Goal: Task Accomplishment & Management: Use online tool/utility

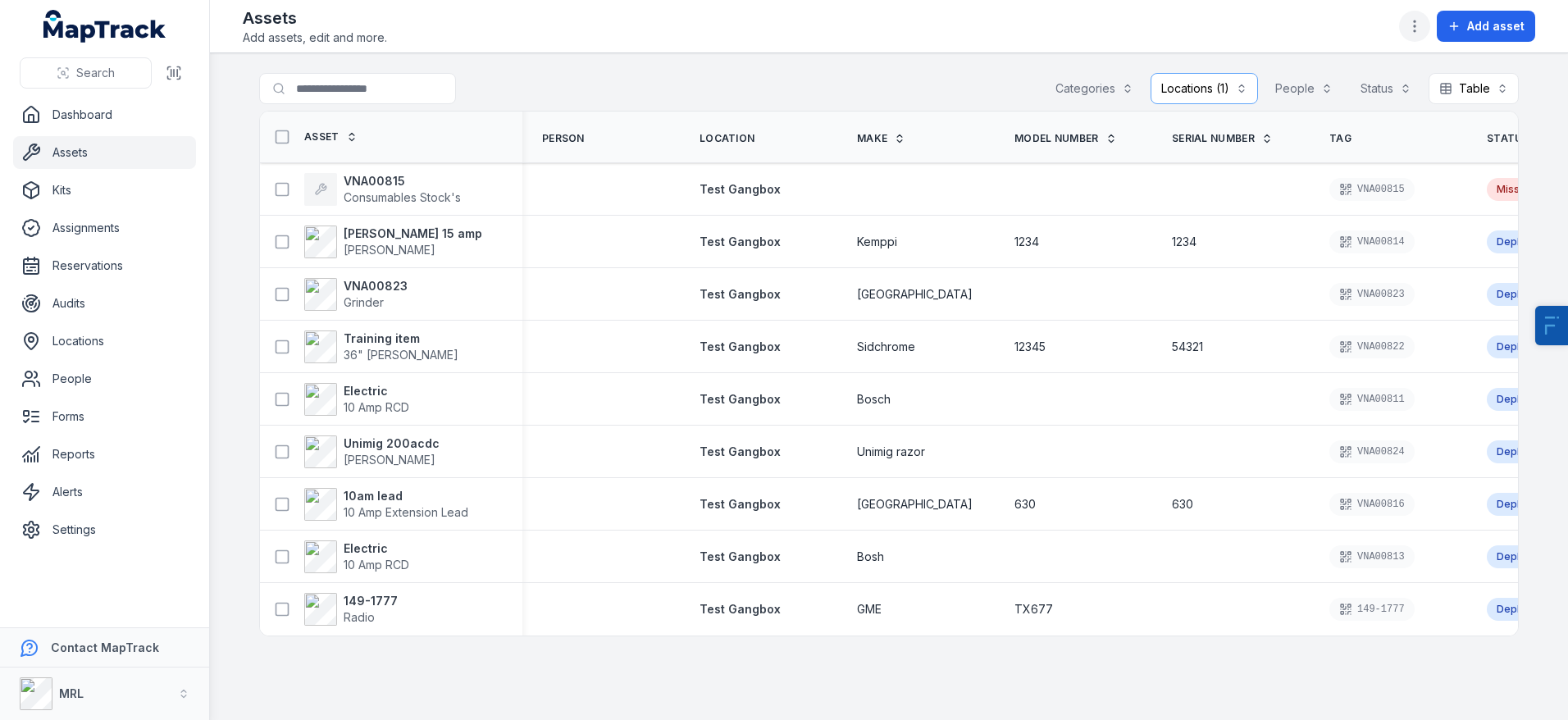
click at [1420, 34] on icon "button" at bounding box center [1415, 26] width 16 height 16
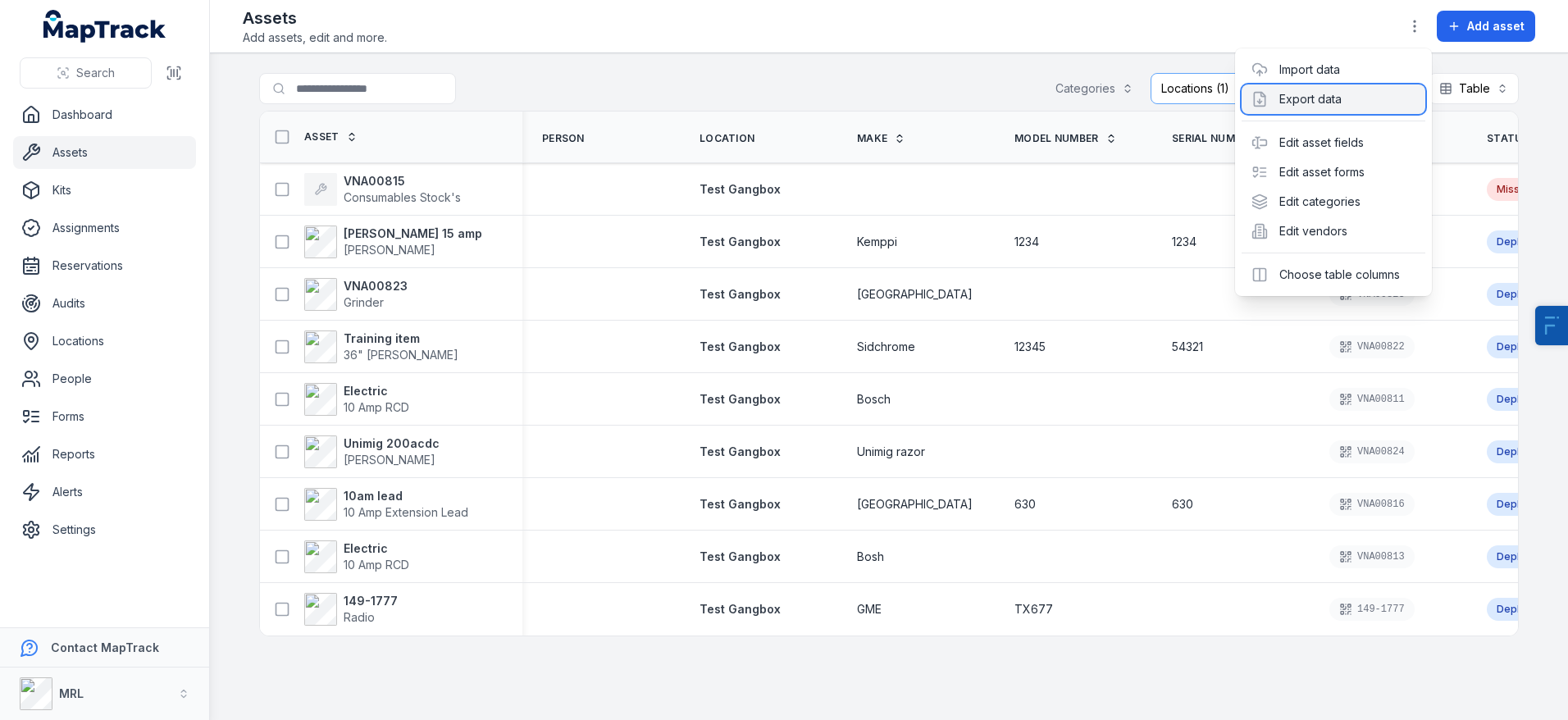
click at [1281, 107] on div "Export data" at bounding box center [1333, 100] width 184 height 30
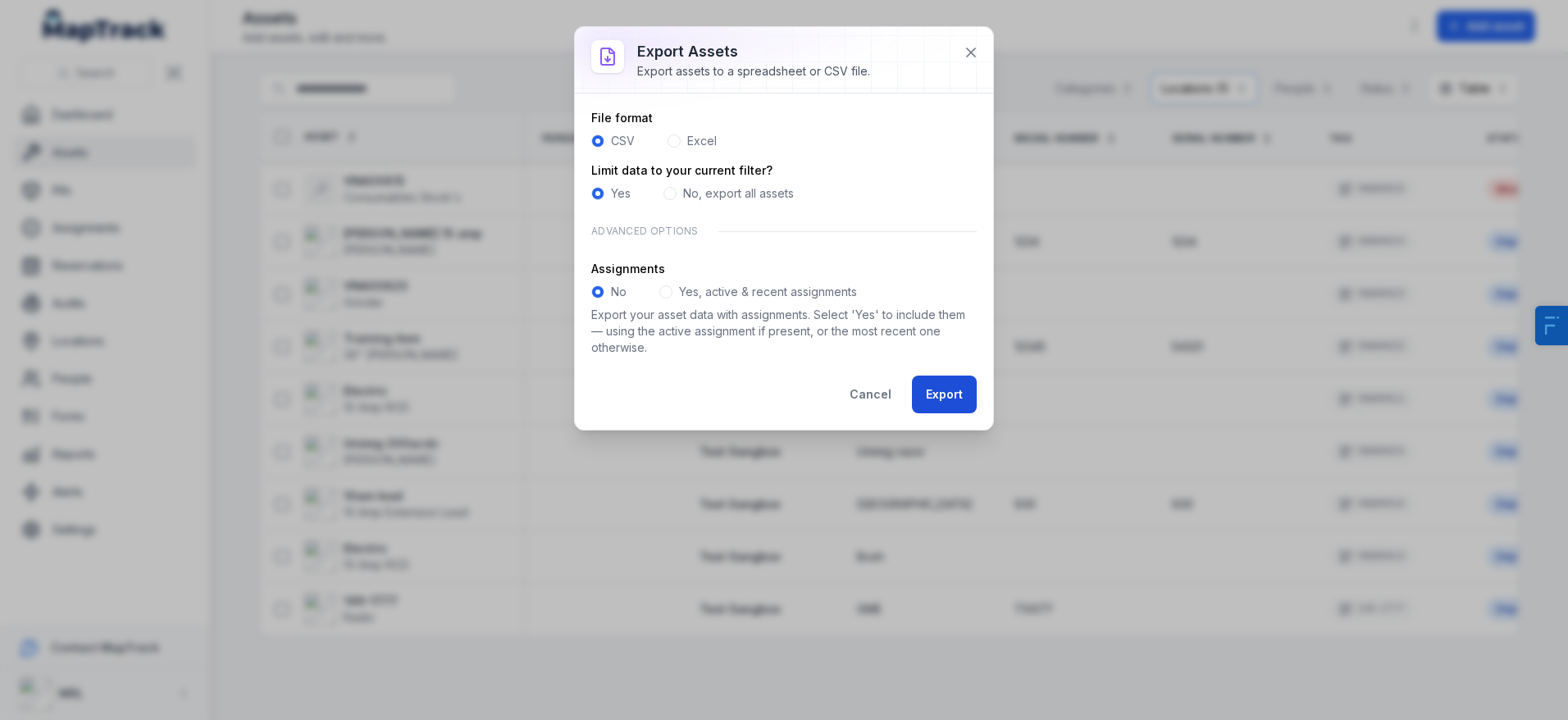
click at [927, 400] on button "Export" at bounding box center [944, 395] width 65 height 38
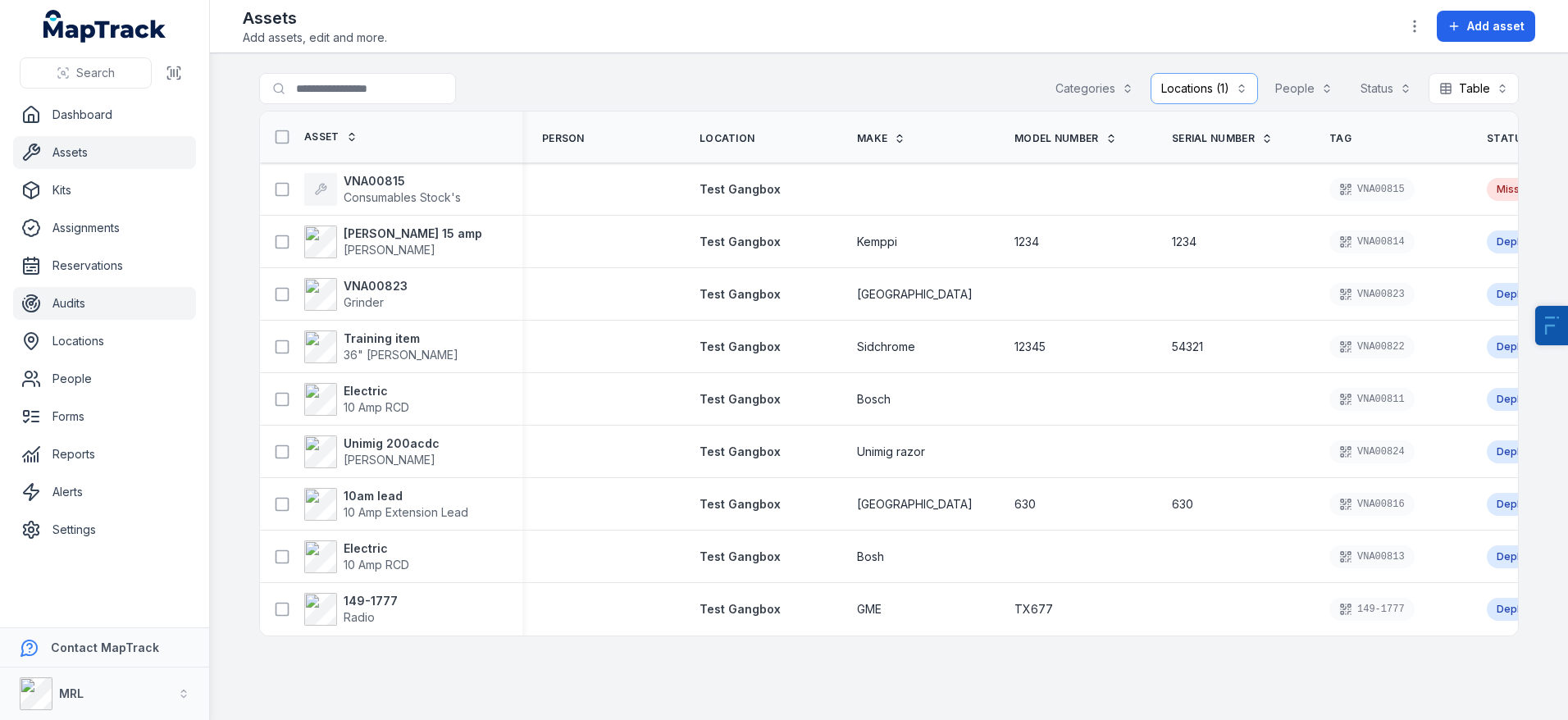
click at [72, 319] on link "Audits" at bounding box center [105, 304] width 183 height 33
click at [82, 315] on link "Audits" at bounding box center [105, 304] width 183 height 33
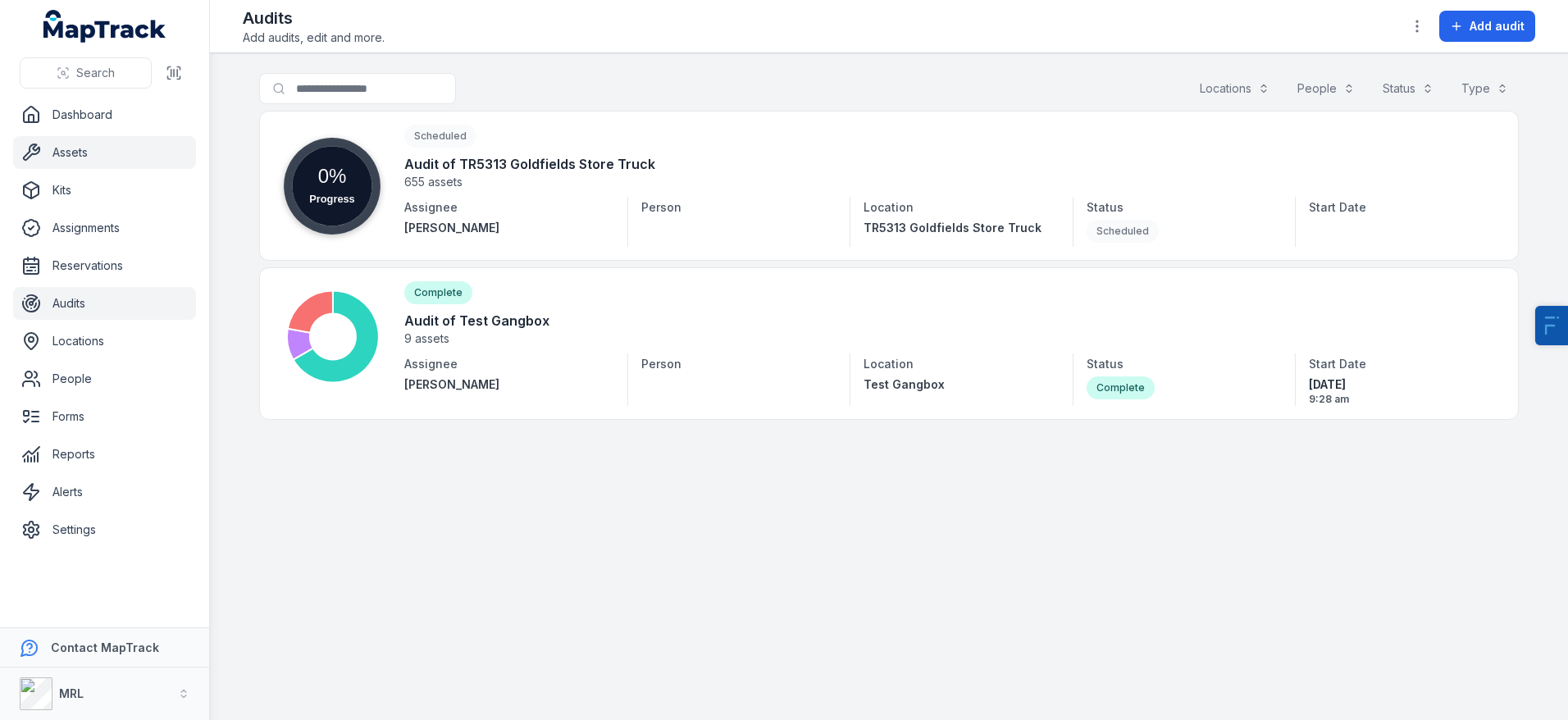
click at [108, 147] on link "Assets" at bounding box center [105, 152] width 183 height 33
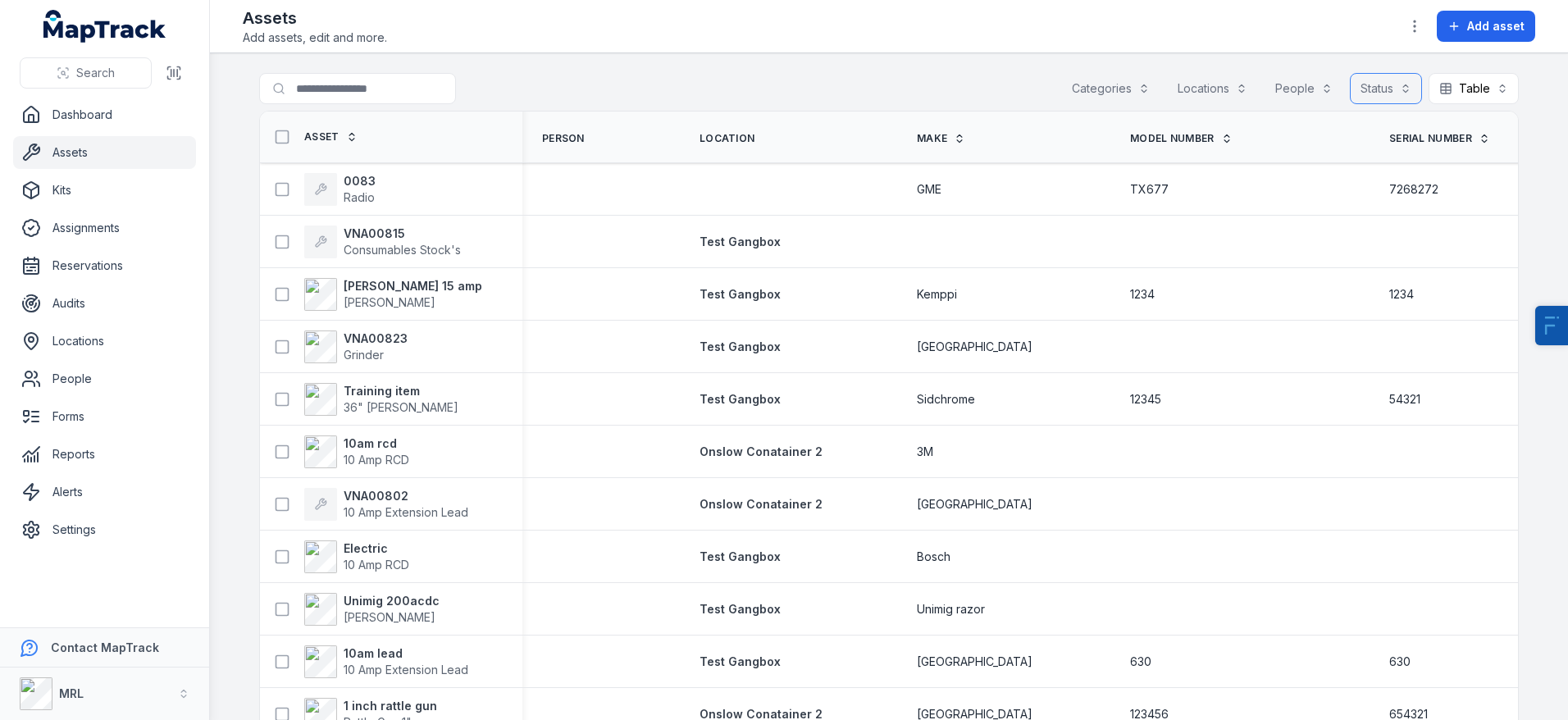
click at [1379, 100] on button "Status" at bounding box center [1386, 89] width 72 height 31
click at [1328, 187] on div "Missing" at bounding box center [1338, 192] width 136 height 16
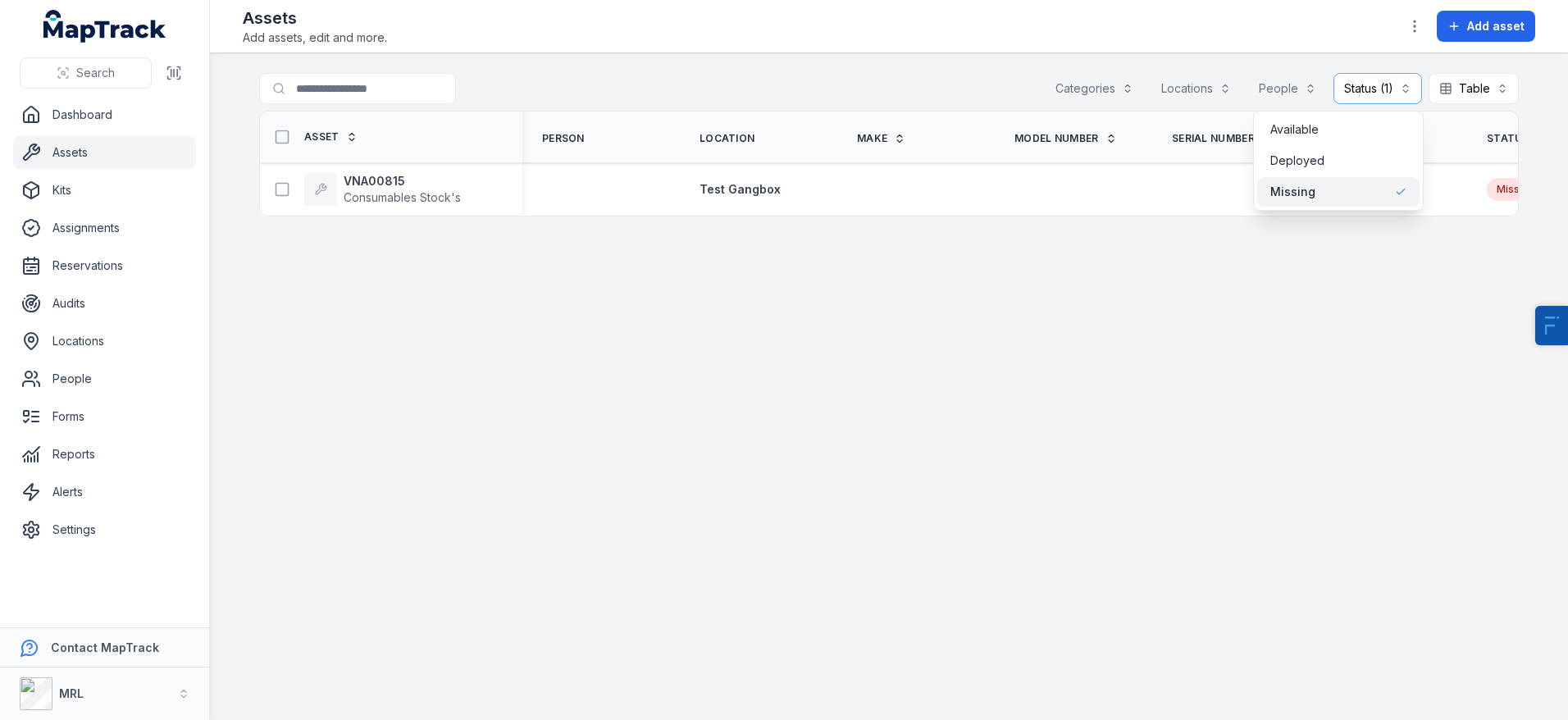
click at [784, 8] on div "Toggle Navigation Assets Add assets, edit and more. Add asset Search for assets…" at bounding box center [889, 360] width 1358 height 720
click at [1094, 89] on button "Categories" at bounding box center [1094, 89] width 99 height 31
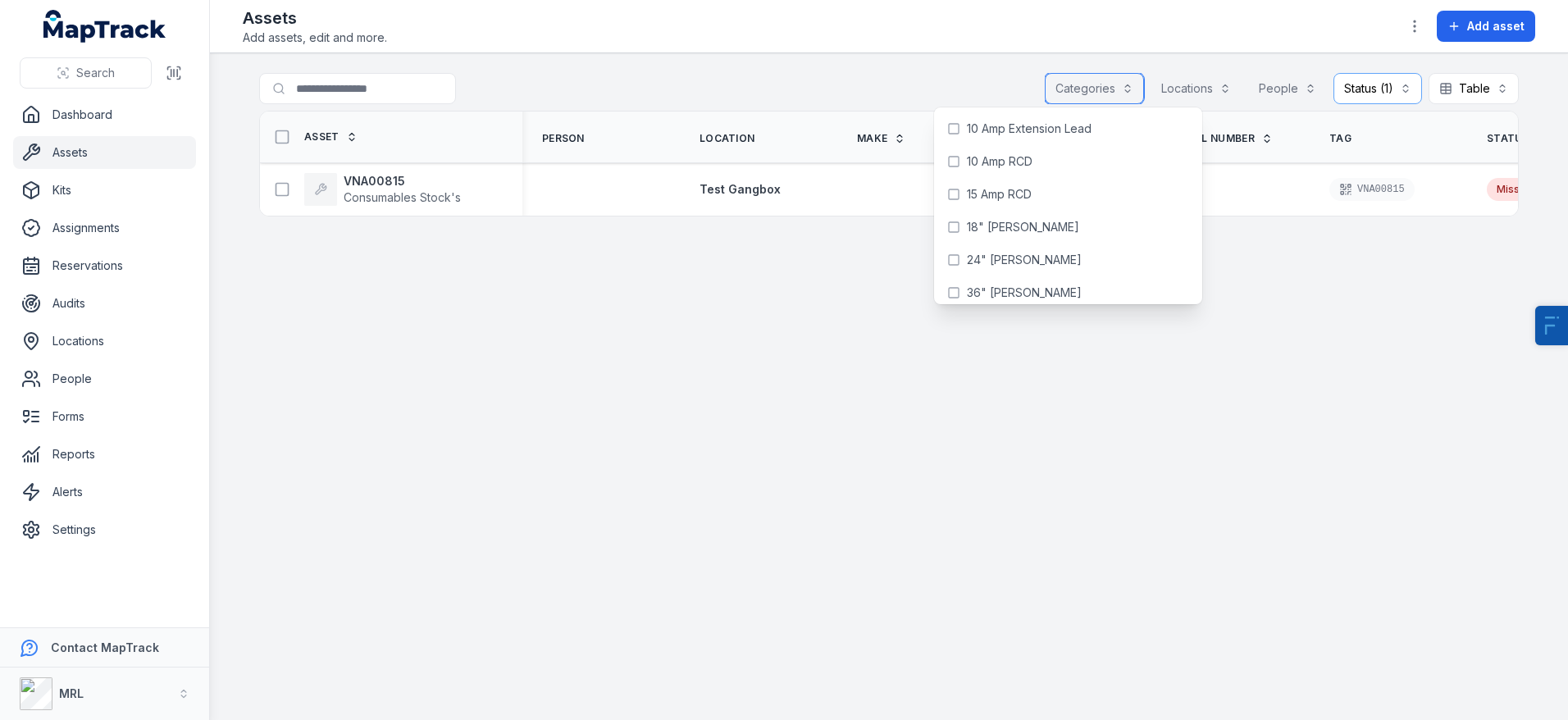
click at [1225, 96] on button "Locations" at bounding box center [1196, 89] width 91 height 31
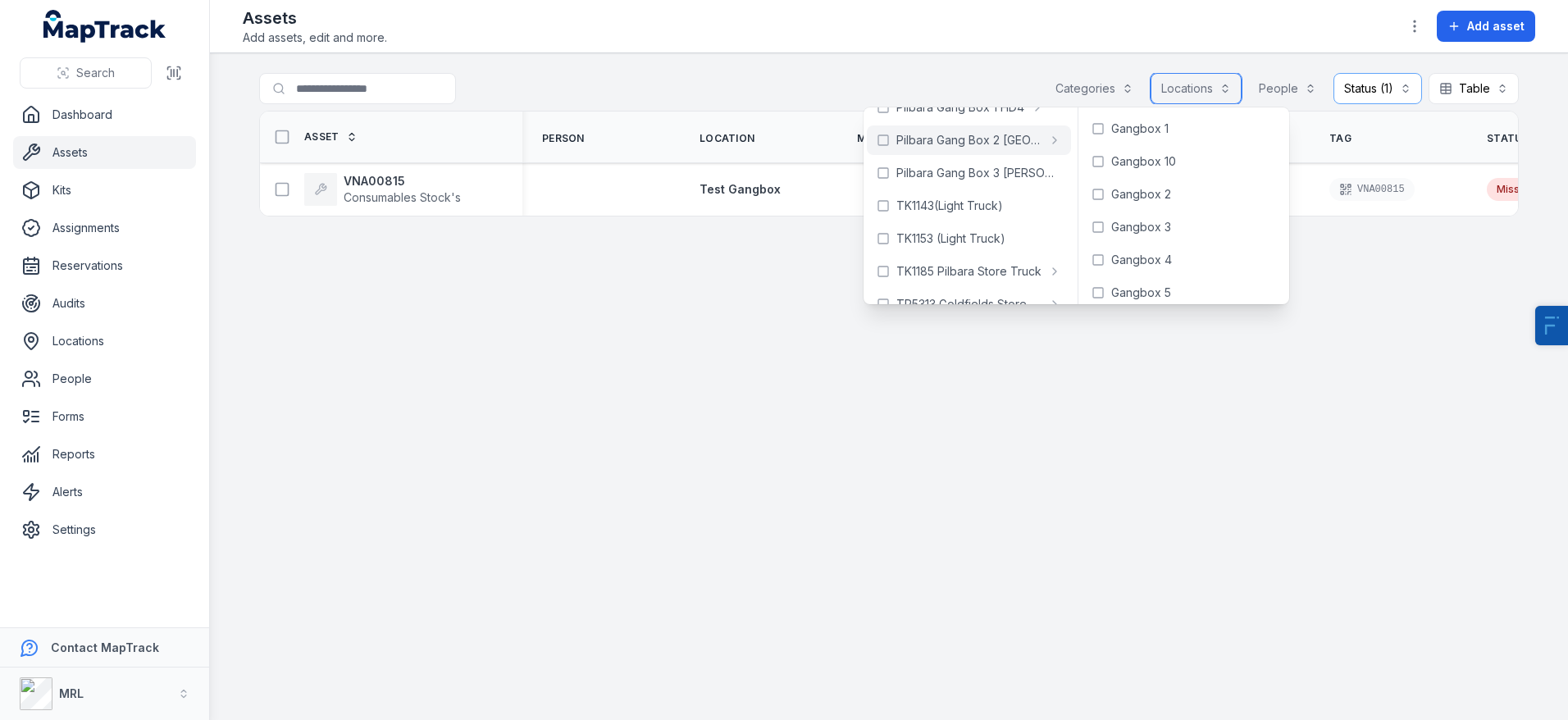
scroll to position [286, 0]
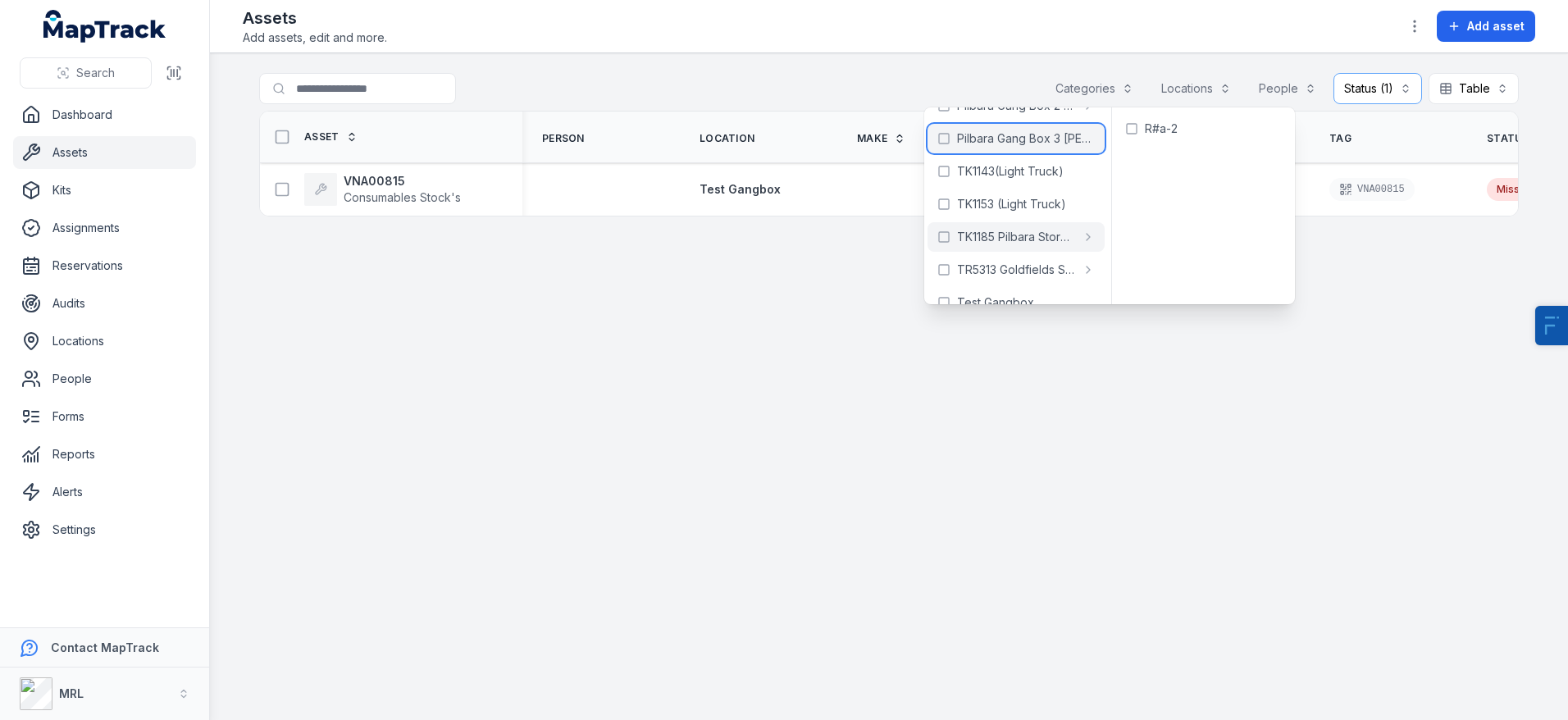
click at [997, 143] on span "Pilbara Gang Box 3 [PERSON_NAME]" at bounding box center [1025, 138] width 138 height 16
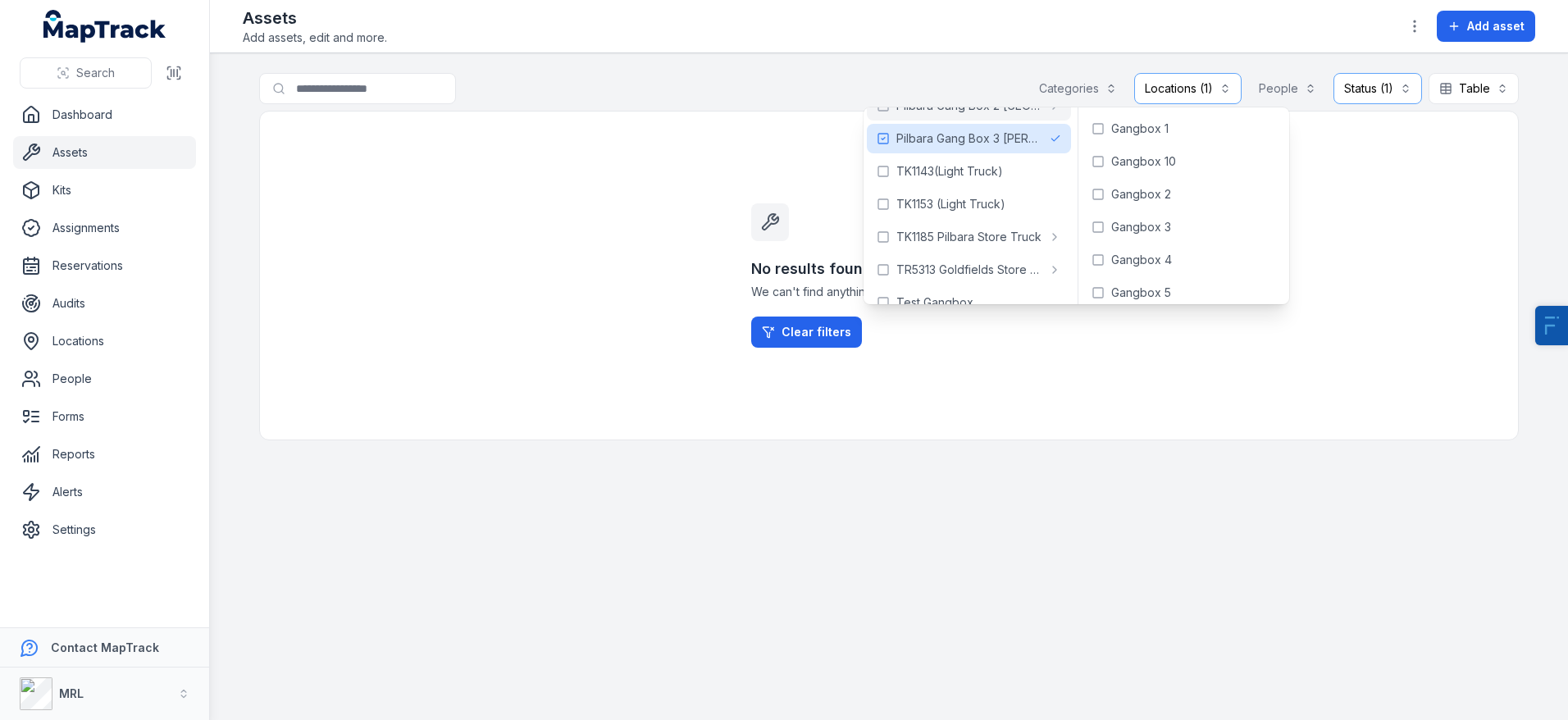
click at [668, 179] on div "No results found We can't find anything that matches your search. Clear filters" at bounding box center [889, 275] width 1260 height 330
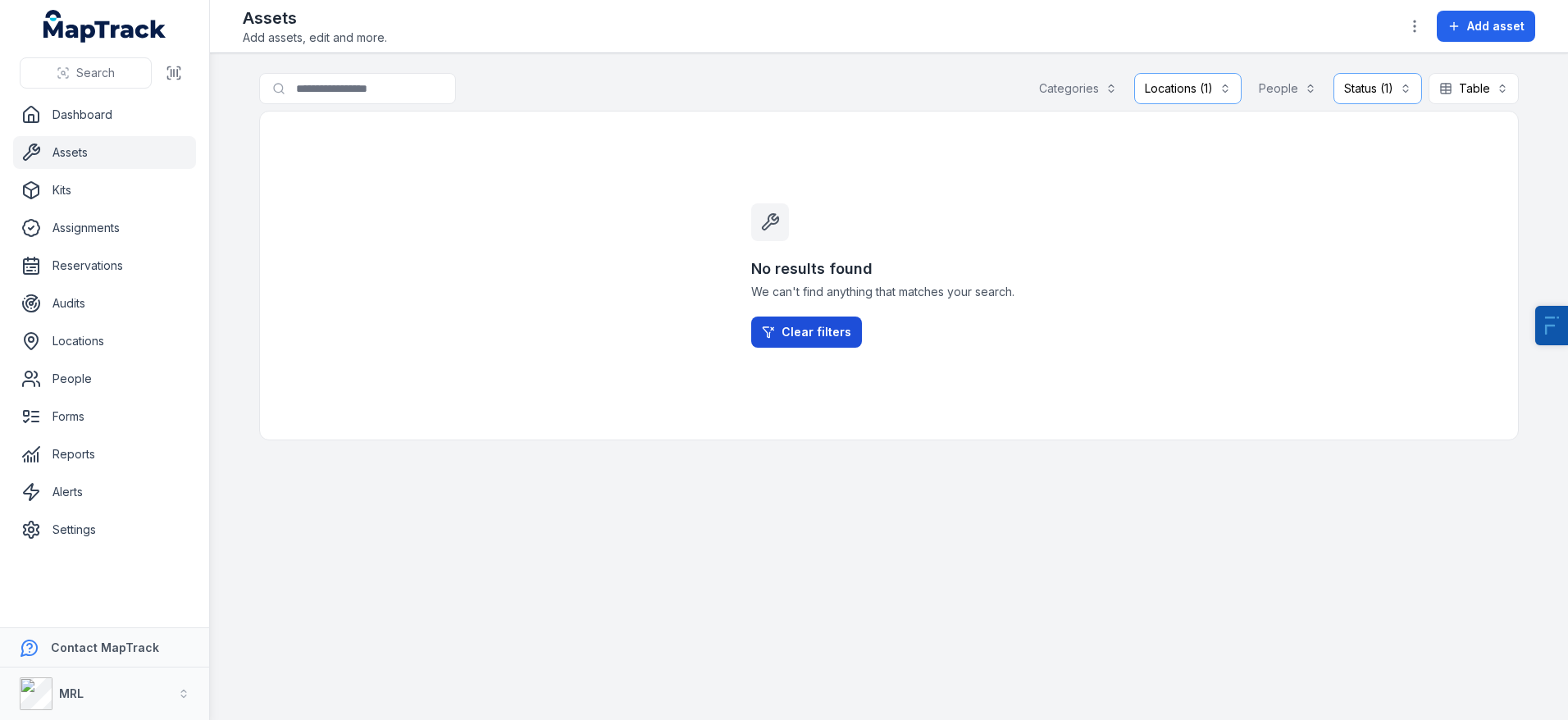
click at [789, 331] on link "Clear filters" at bounding box center [806, 332] width 110 height 31
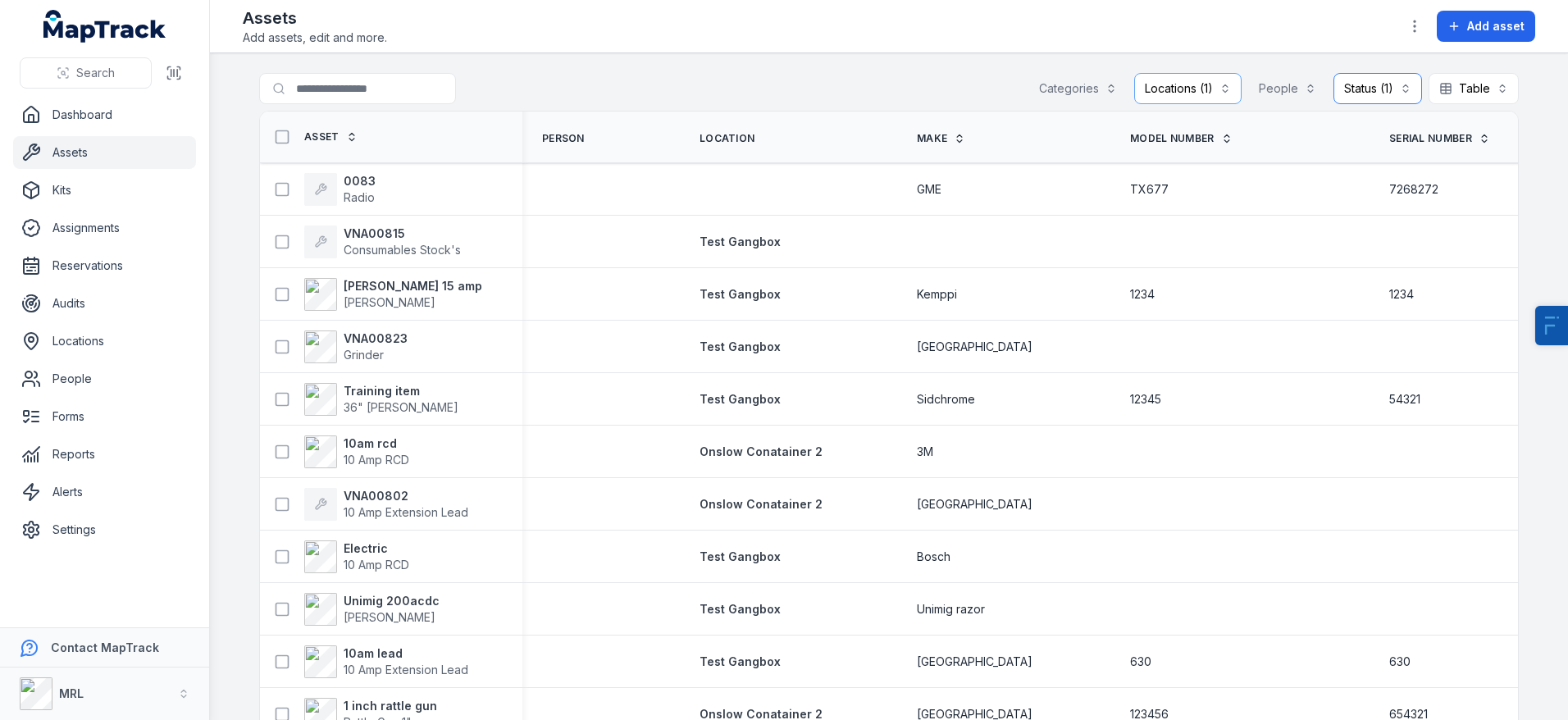
click at [1396, 77] on button "Status (1) *******" at bounding box center [1378, 89] width 89 height 31
click at [984, 68] on main "**********" at bounding box center [889, 387] width 1358 height 667
click at [399, 303] on span "[PERSON_NAME]" at bounding box center [390, 302] width 92 height 14
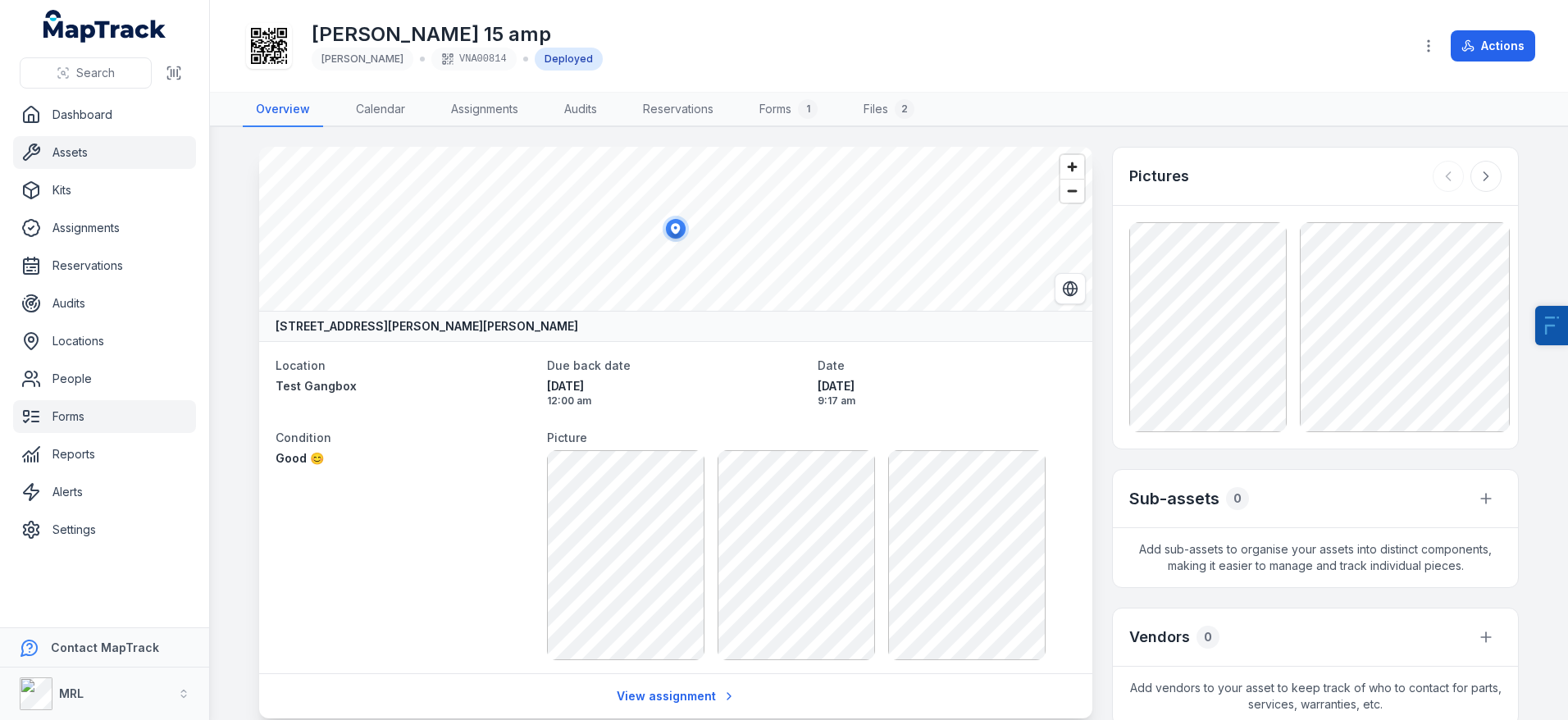
click at [118, 427] on link "Forms" at bounding box center [105, 417] width 183 height 33
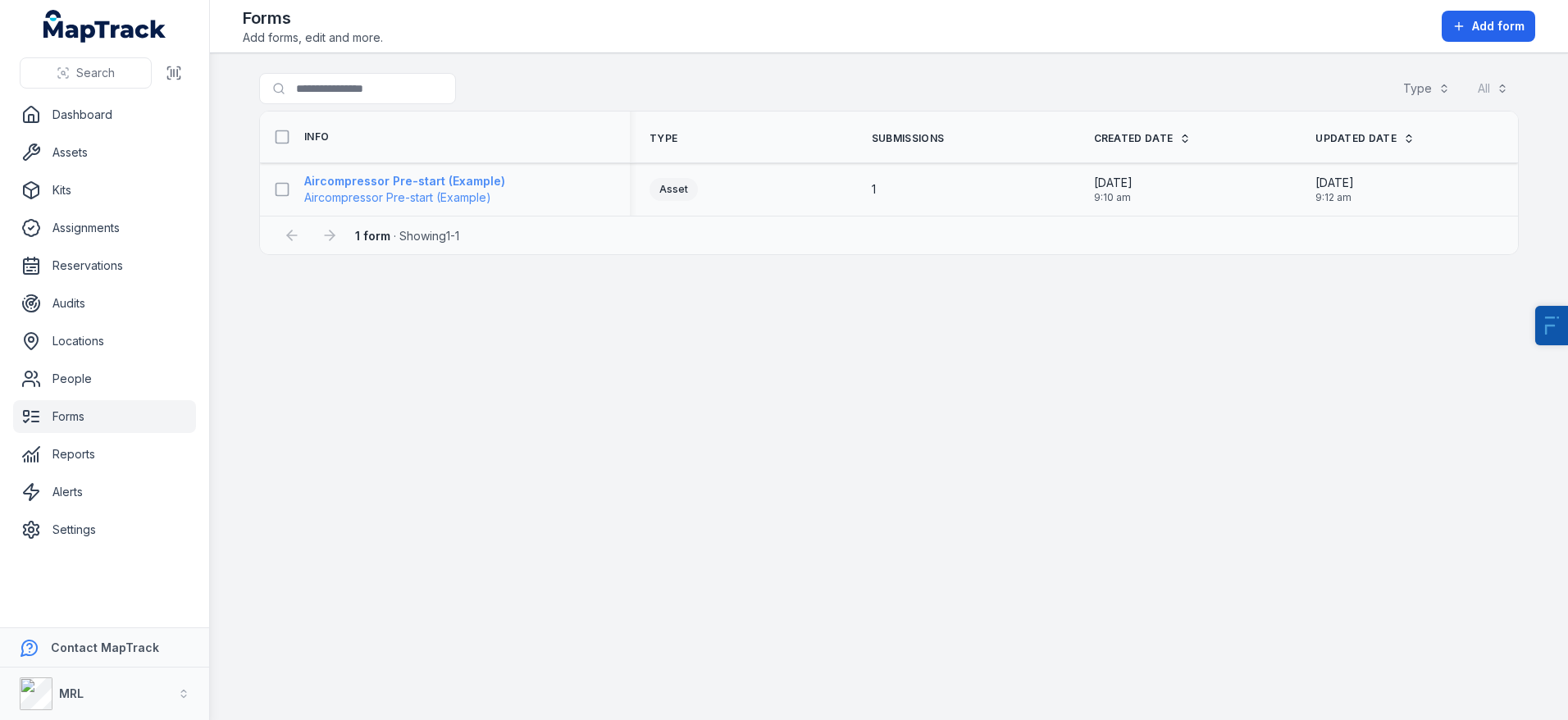
click at [453, 189] on span "Aircompressor Pre-start (Example)" at bounding box center [404, 198] width 201 height 16
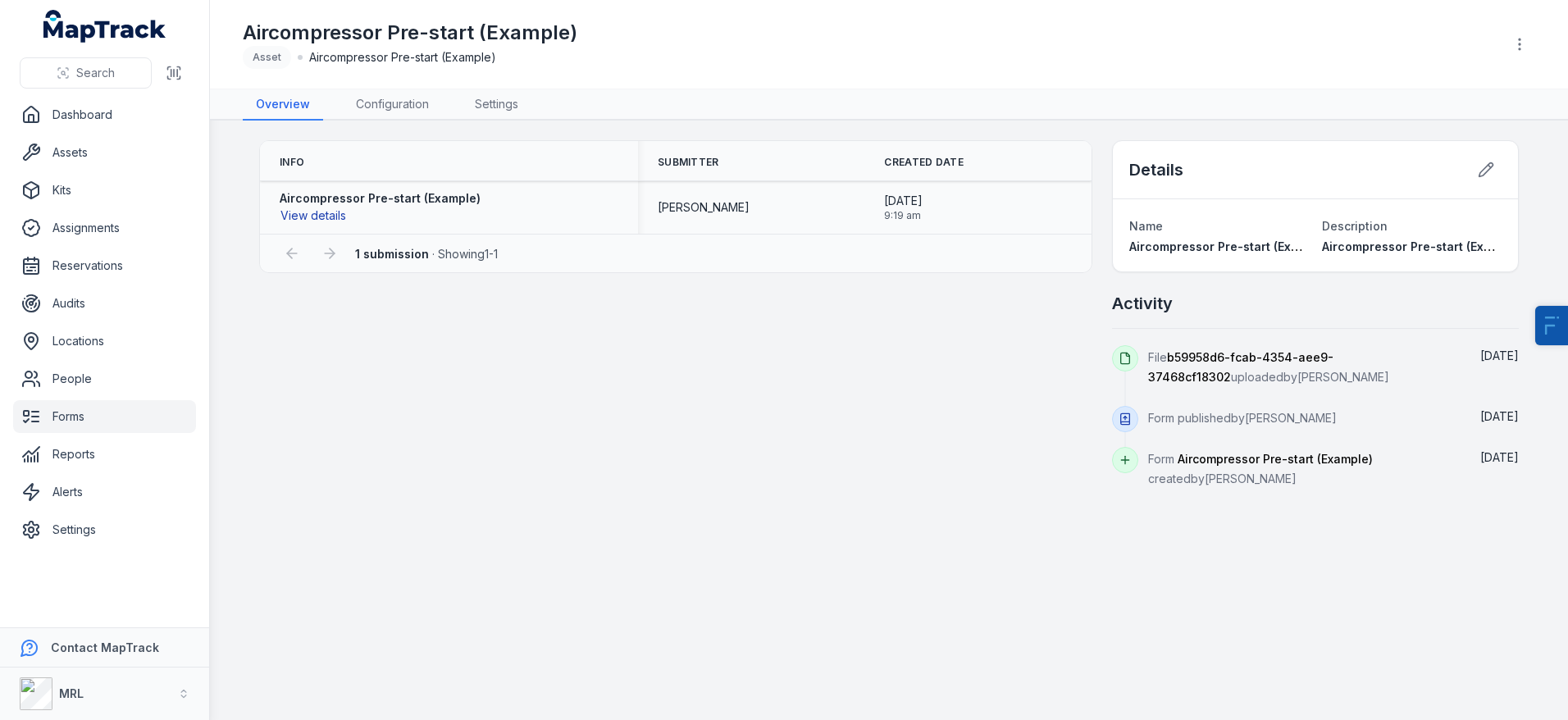
click at [334, 215] on button "View details" at bounding box center [314, 216] width 68 height 18
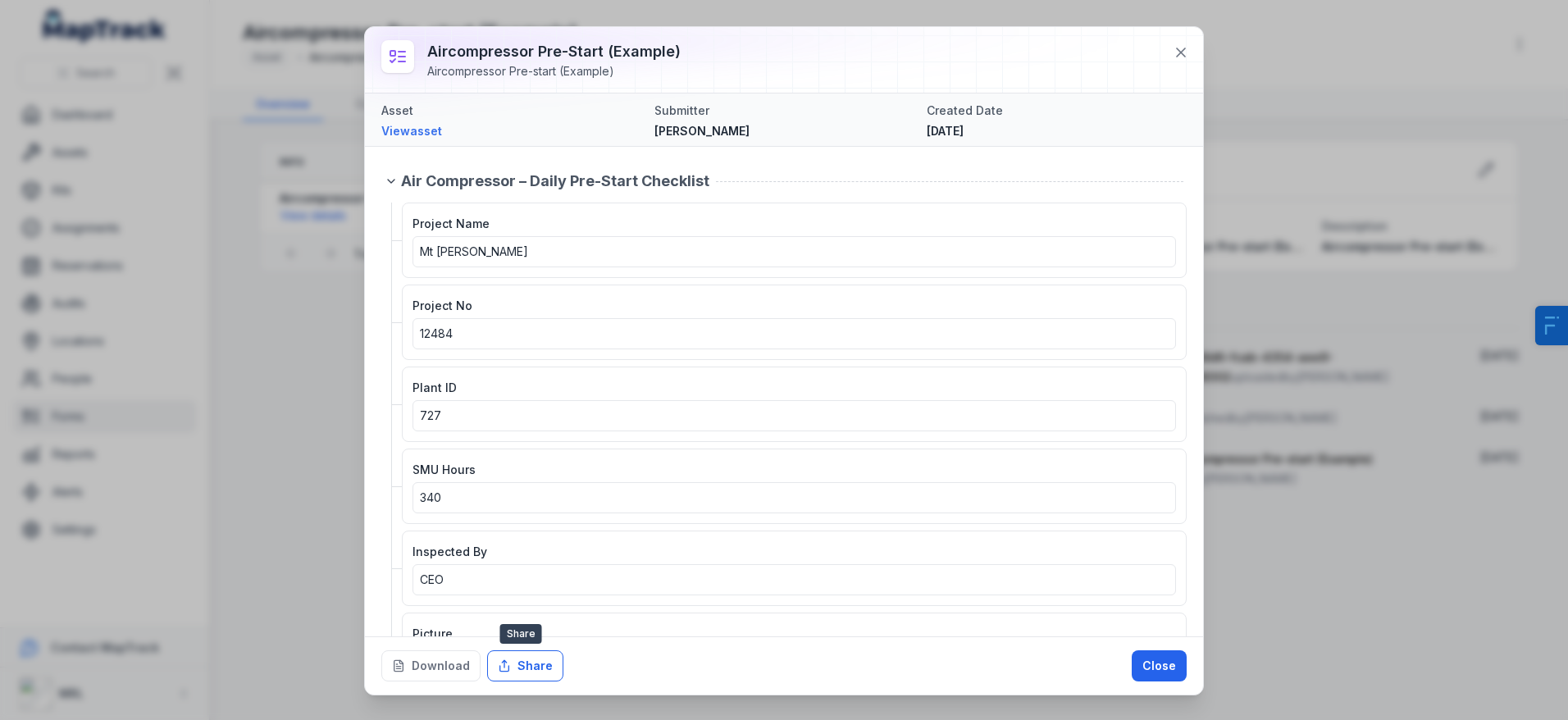
click at [529, 660] on button "Share" at bounding box center [525, 666] width 77 height 31
click at [763, 650] on div "Download Sharing... Close" at bounding box center [784, 666] width 838 height 58
click at [428, 662] on button "Download" at bounding box center [431, 666] width 99 height 31
click at [1162, 679] on button "Close" at bounding box center [1159, 666] width 55 height 31
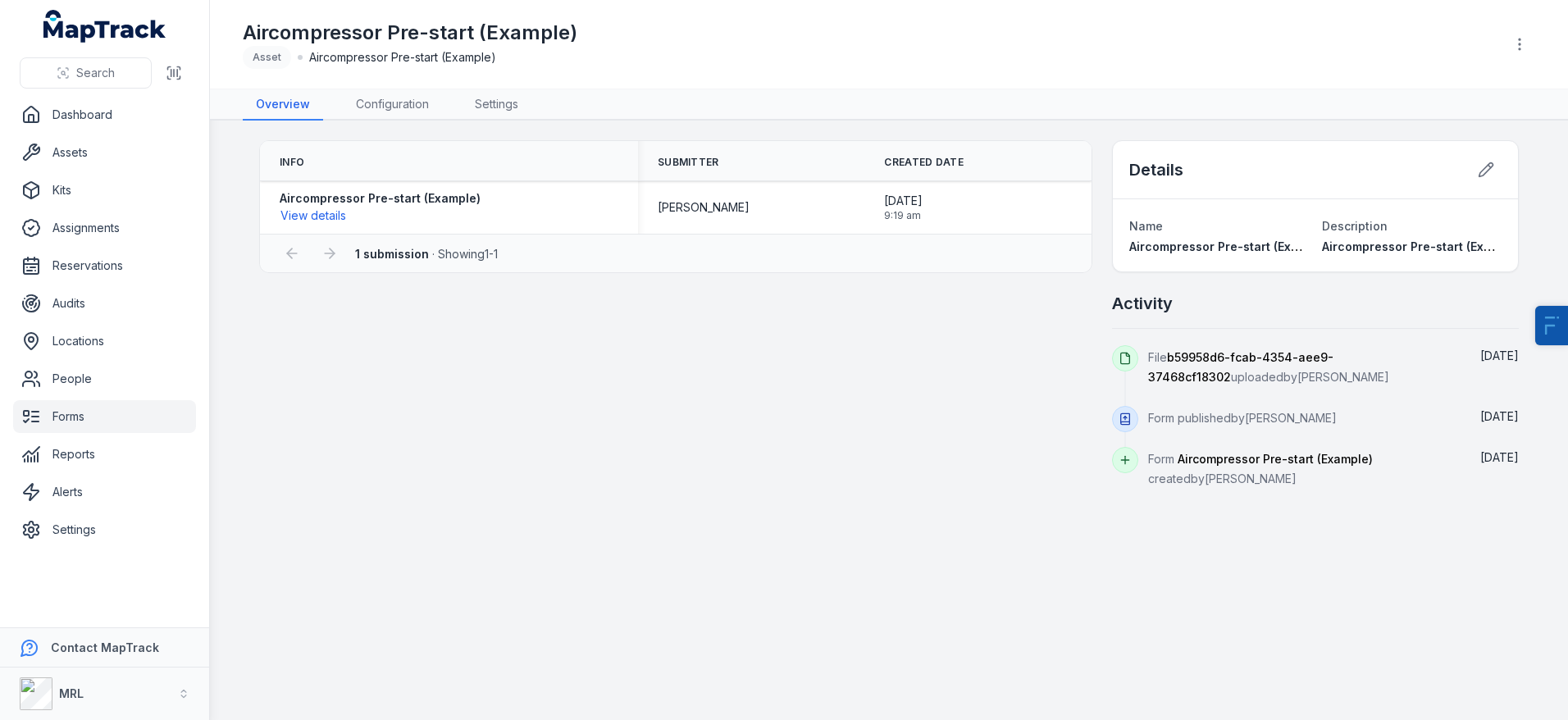
click at [72, 417] on link "Forms" at bounding box center [105, 417] width 183 height 33
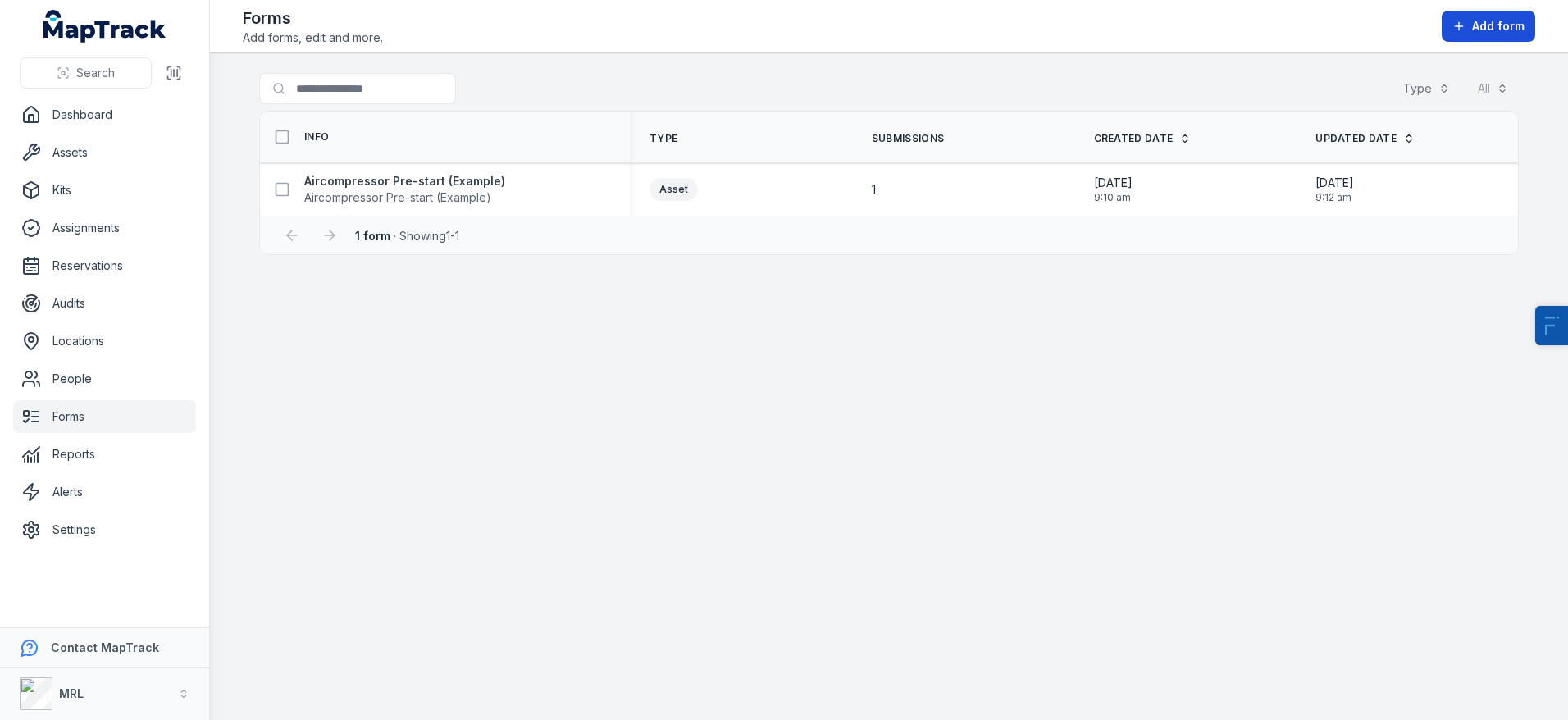
click at [1455, 32] on icon at bounding box center [1459, 26] width 13 height 13
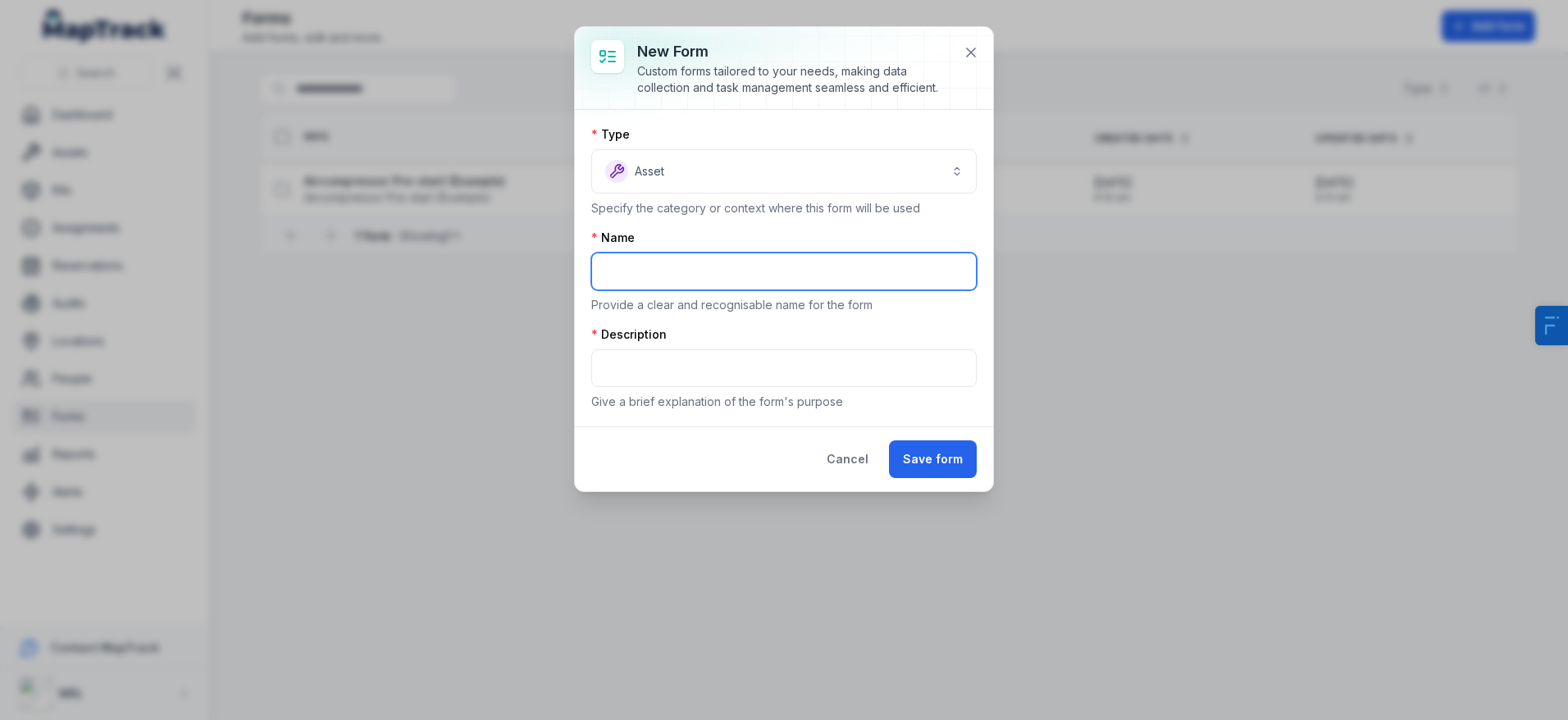
click at [635, 258] on input "text" at bounding box center [784, 272] width 385 height 38
type input "**********"
click at [968, 43] on button at bounding box center [971, 53] width 31 height 31
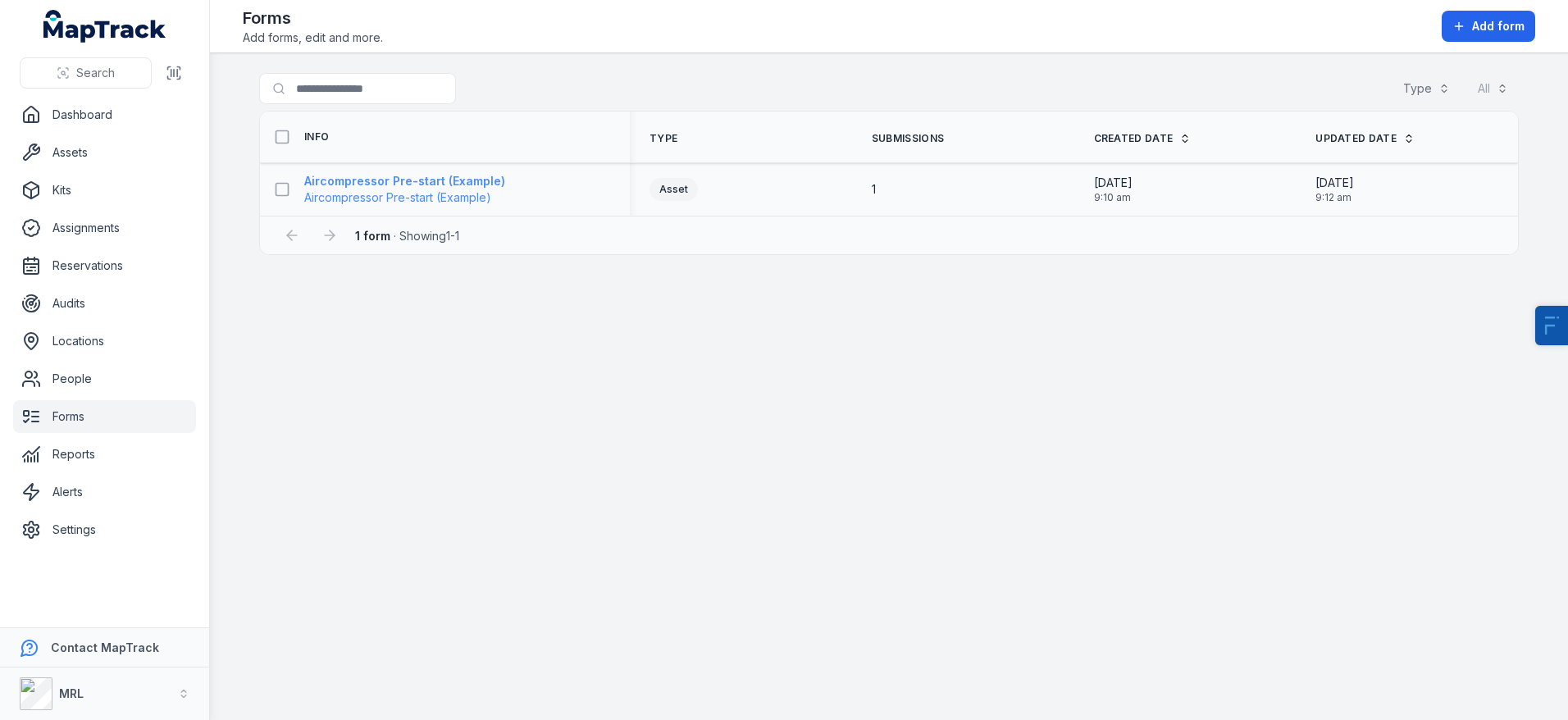
click at [392, 188] on strong "Aircompressor Pre-start (Example)" at bounding box center [404, 181] width 201 height 16
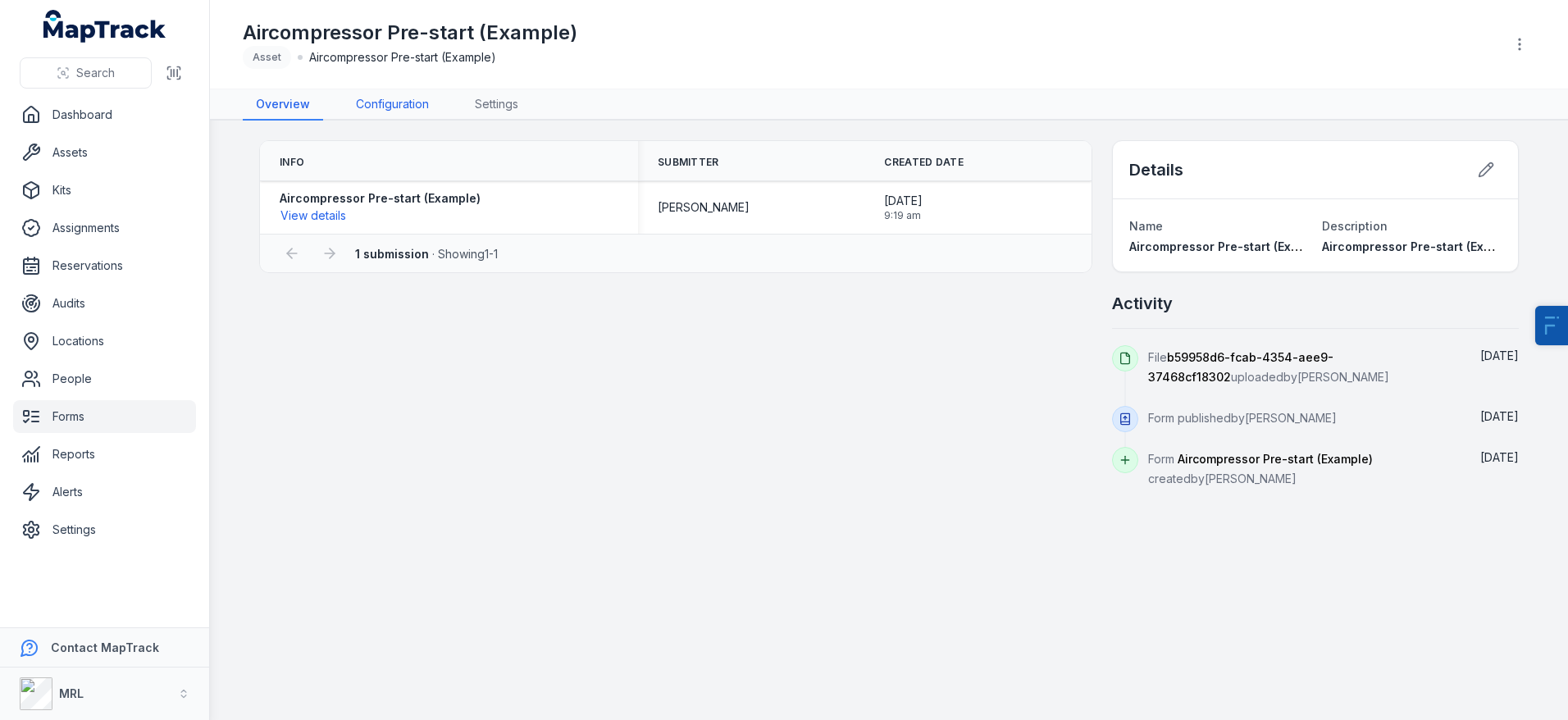
click at [404, 107] on link "Configuration" at bounding box center [392, 105] width 99 height 31
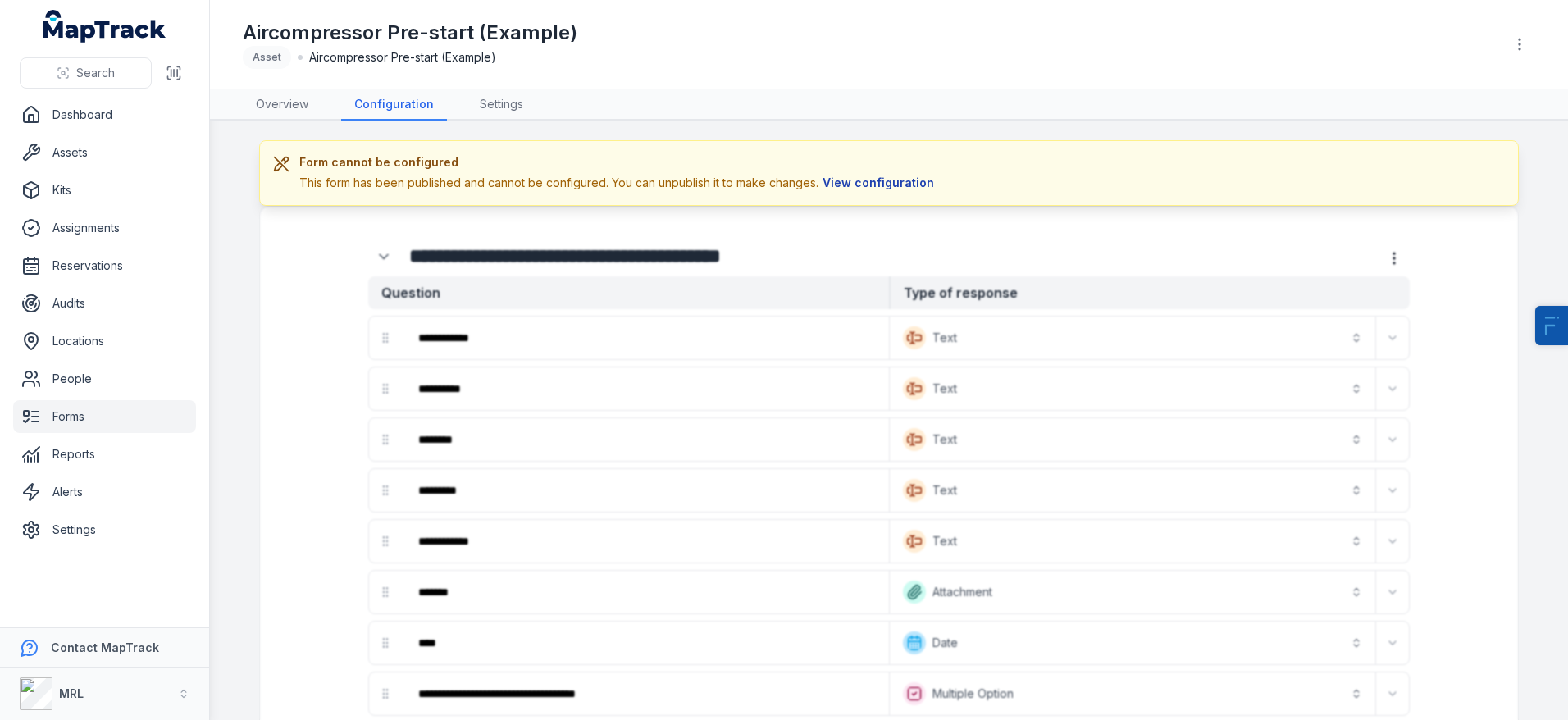
click at [877, 189] on button "View configuration" at bounding box center [878, 183] width 119 height 18
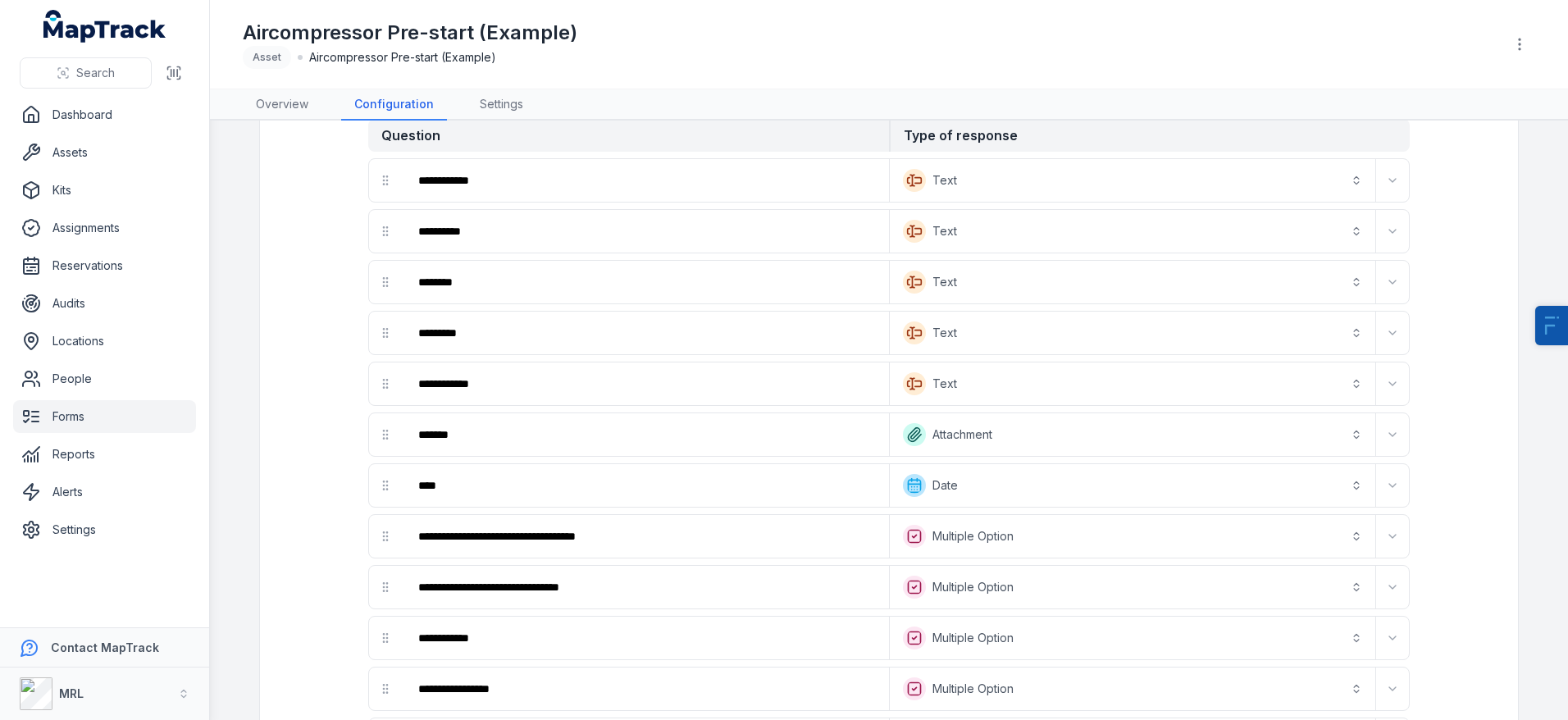
scroll to position [119, 0]
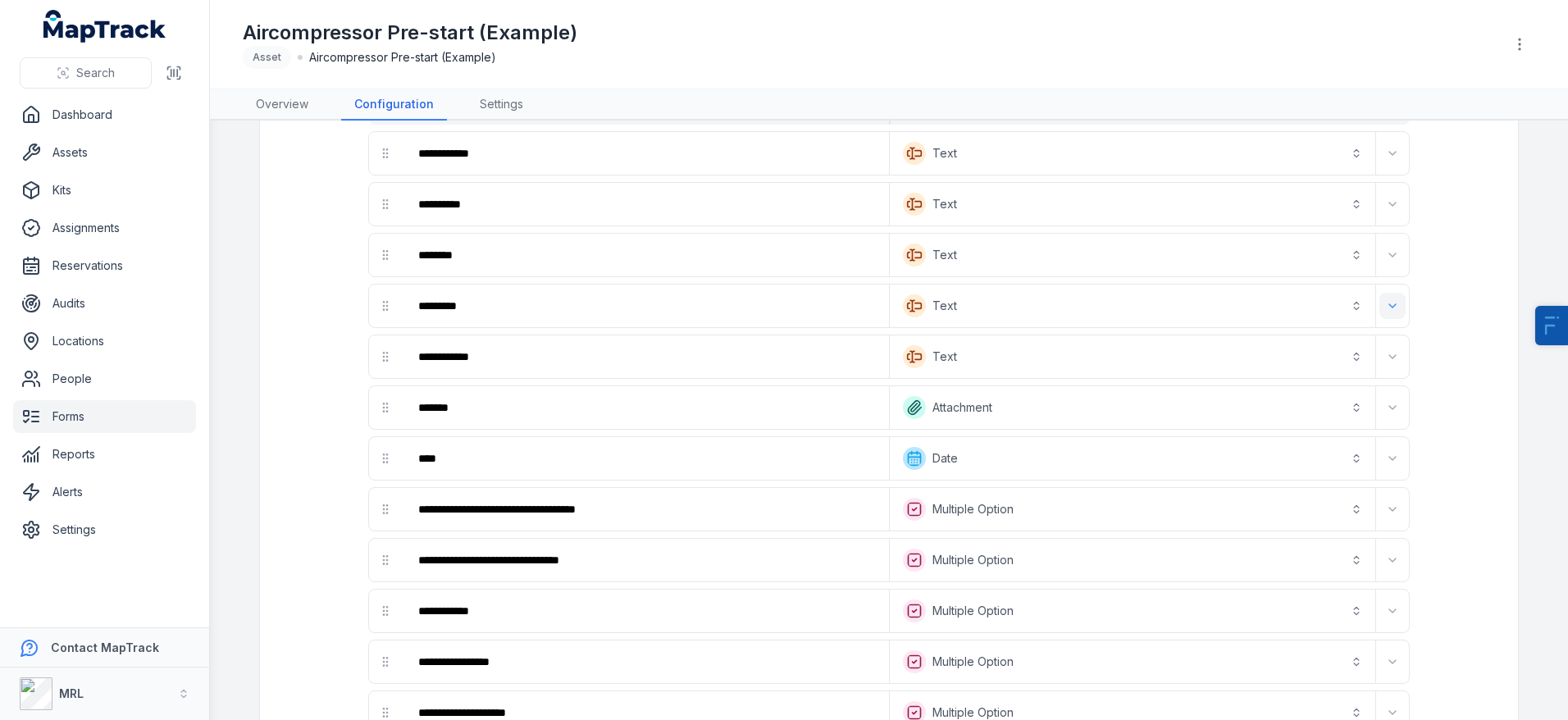
click at [1398, 309] on icon "Expand" at bounding box center [1393, 306] width 13 height 13
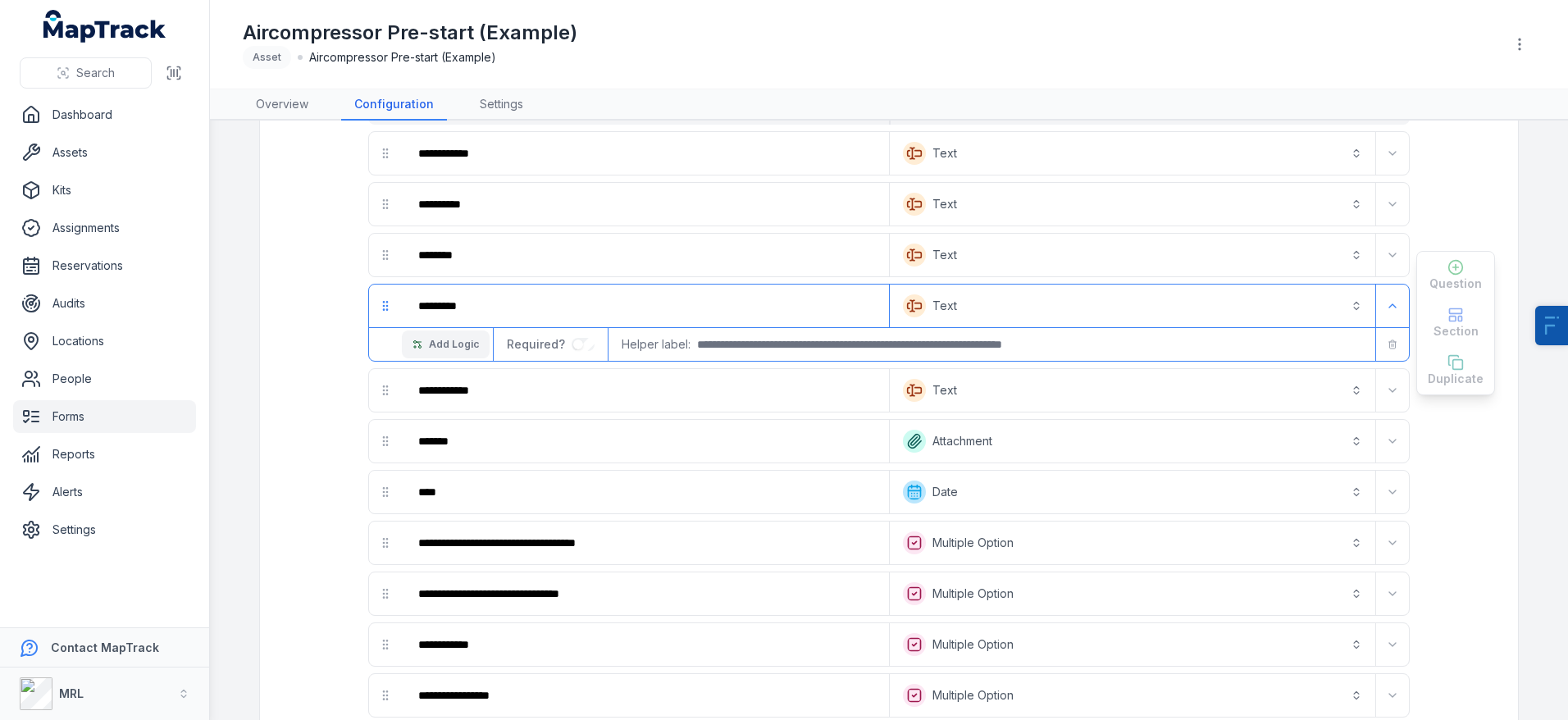
click at [433, 344] on span "Add Logic" at bounding box center [454, 344] width 50 height 13
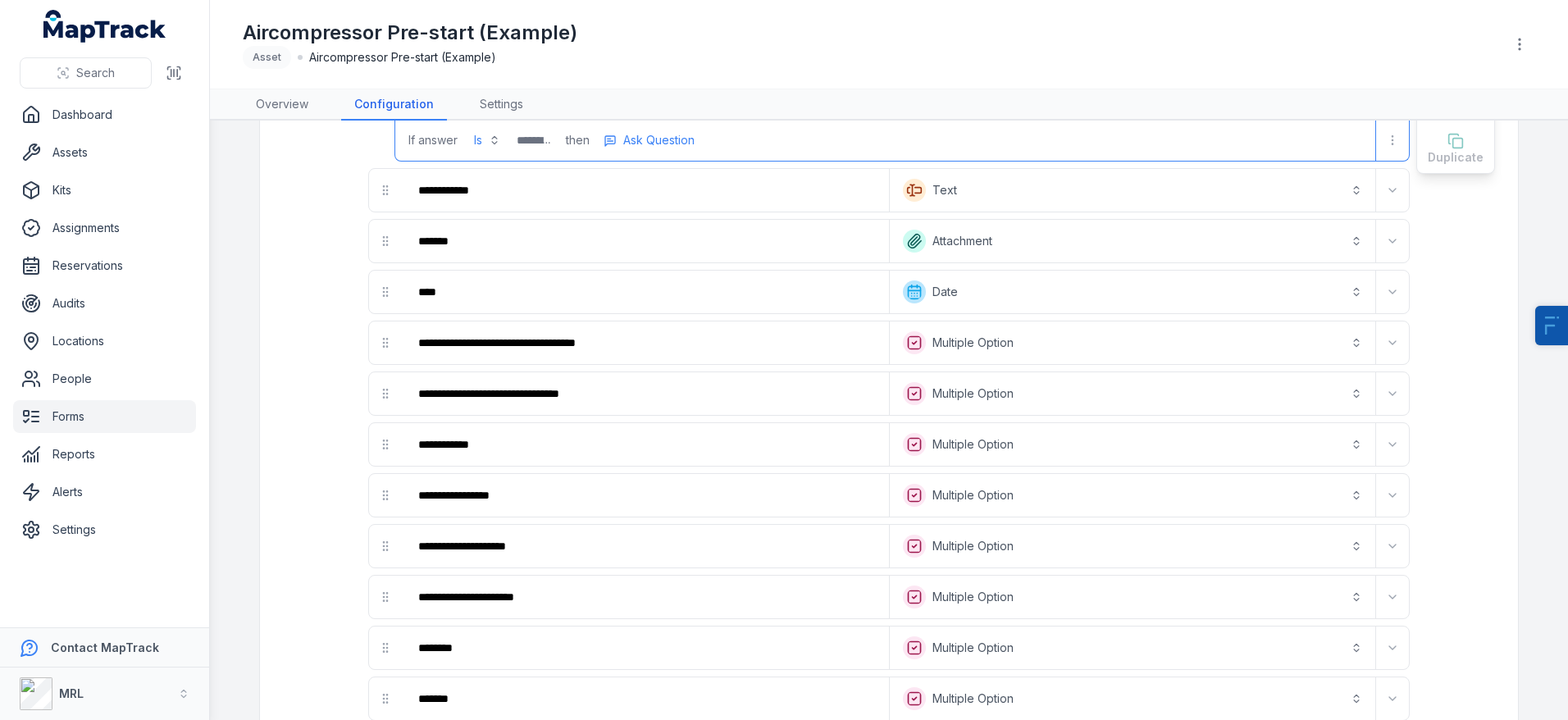
scroll to position [363, 0]
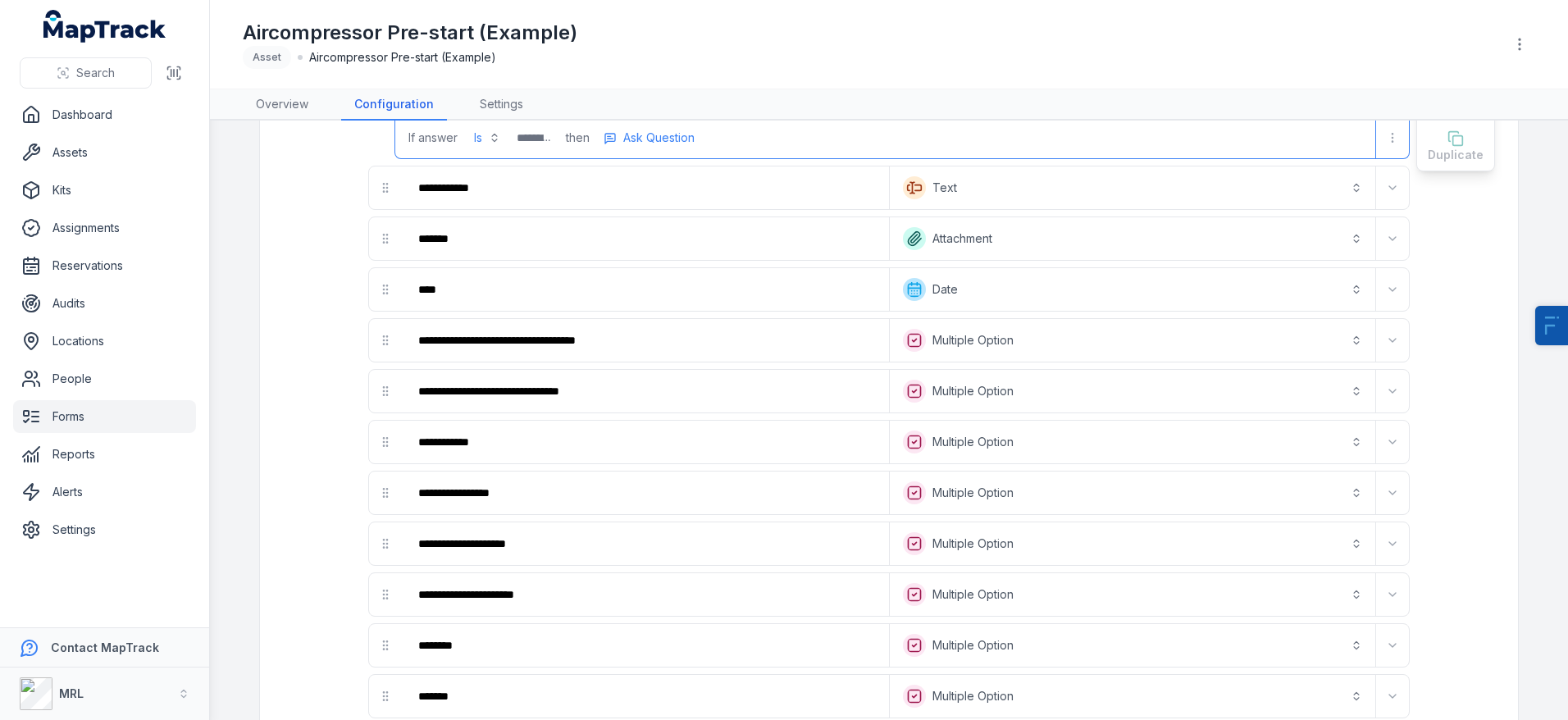
click at [971, 278] on button "Date *******" at bounding box center [1132, 290] width 479 height 36
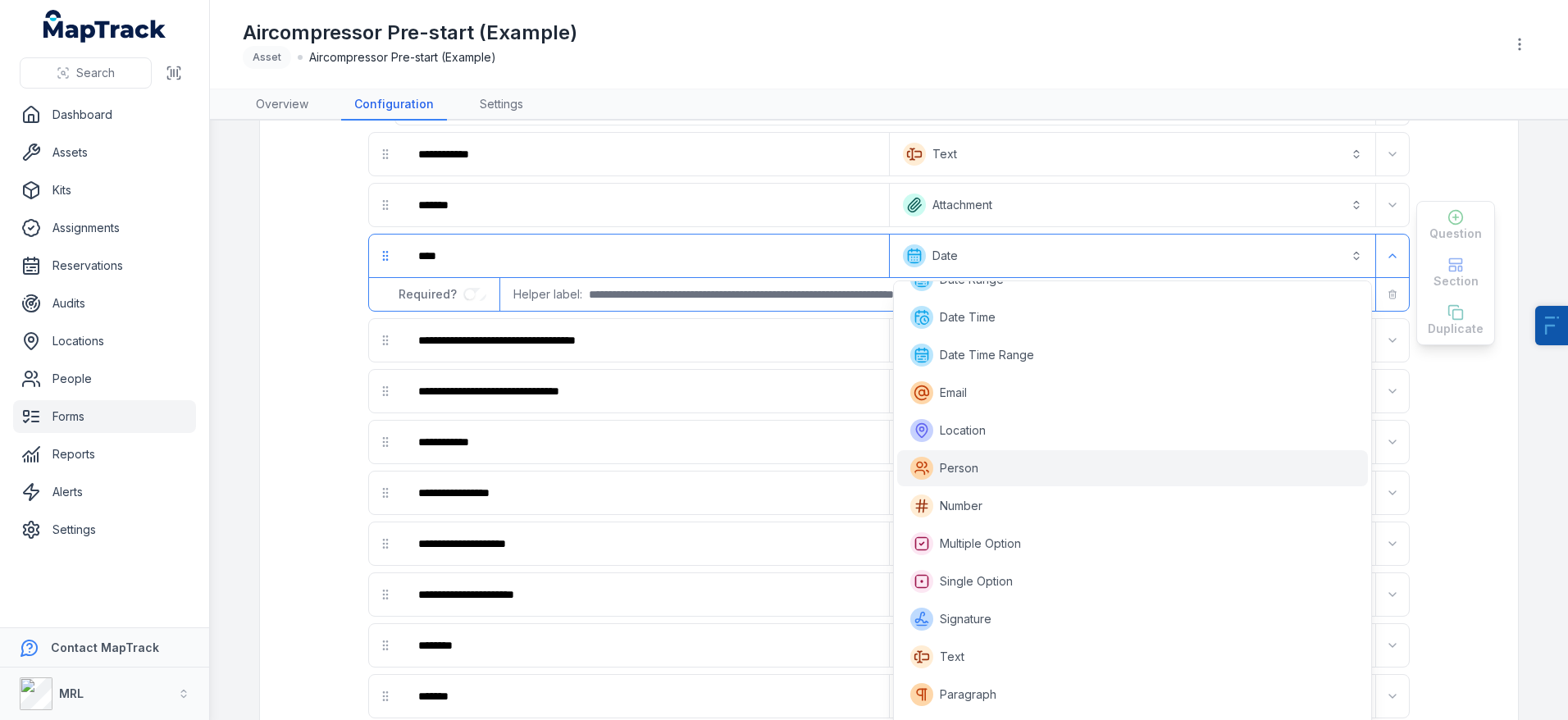
scroll to position [189, 0]
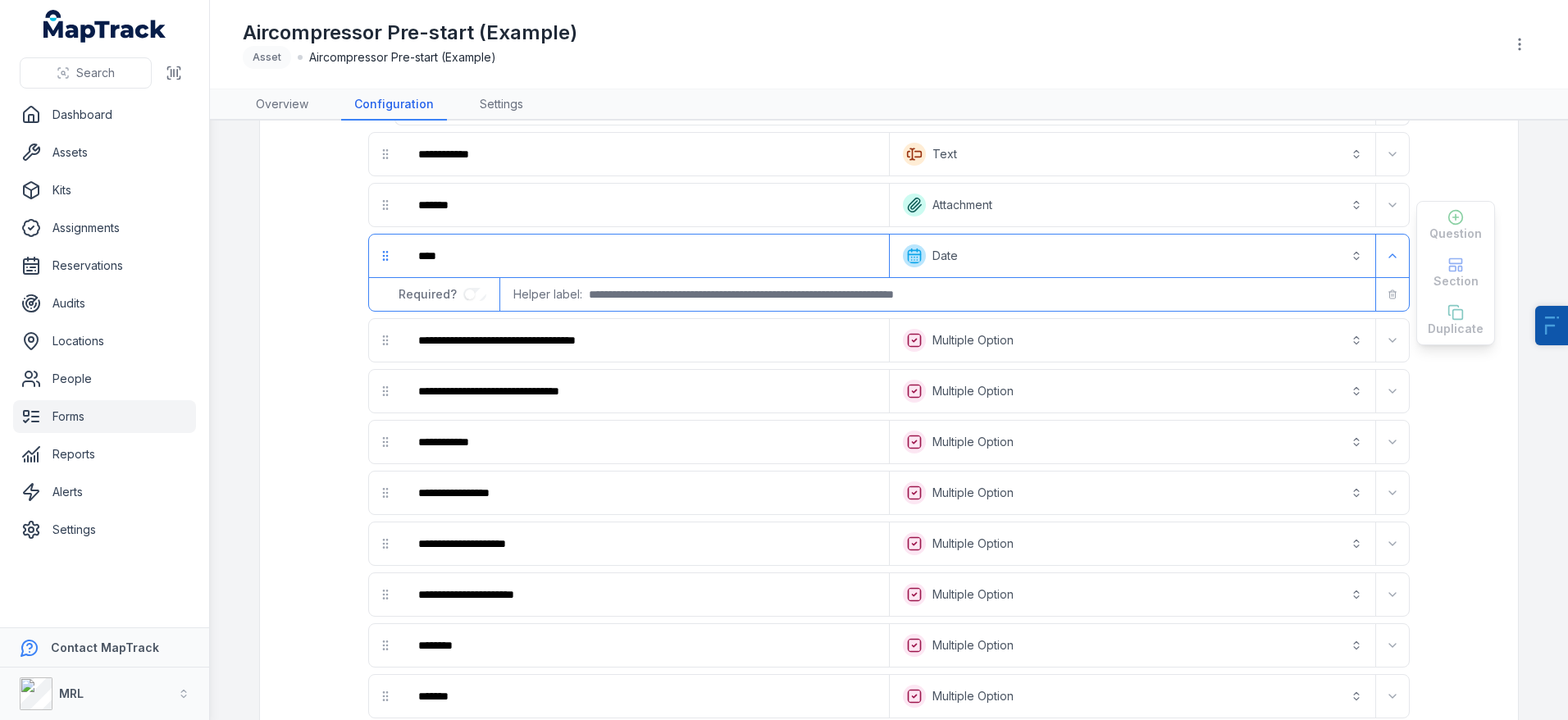
click at [81, 409] on link "Forms" at bounding box center [105, 417] width 183 height 33
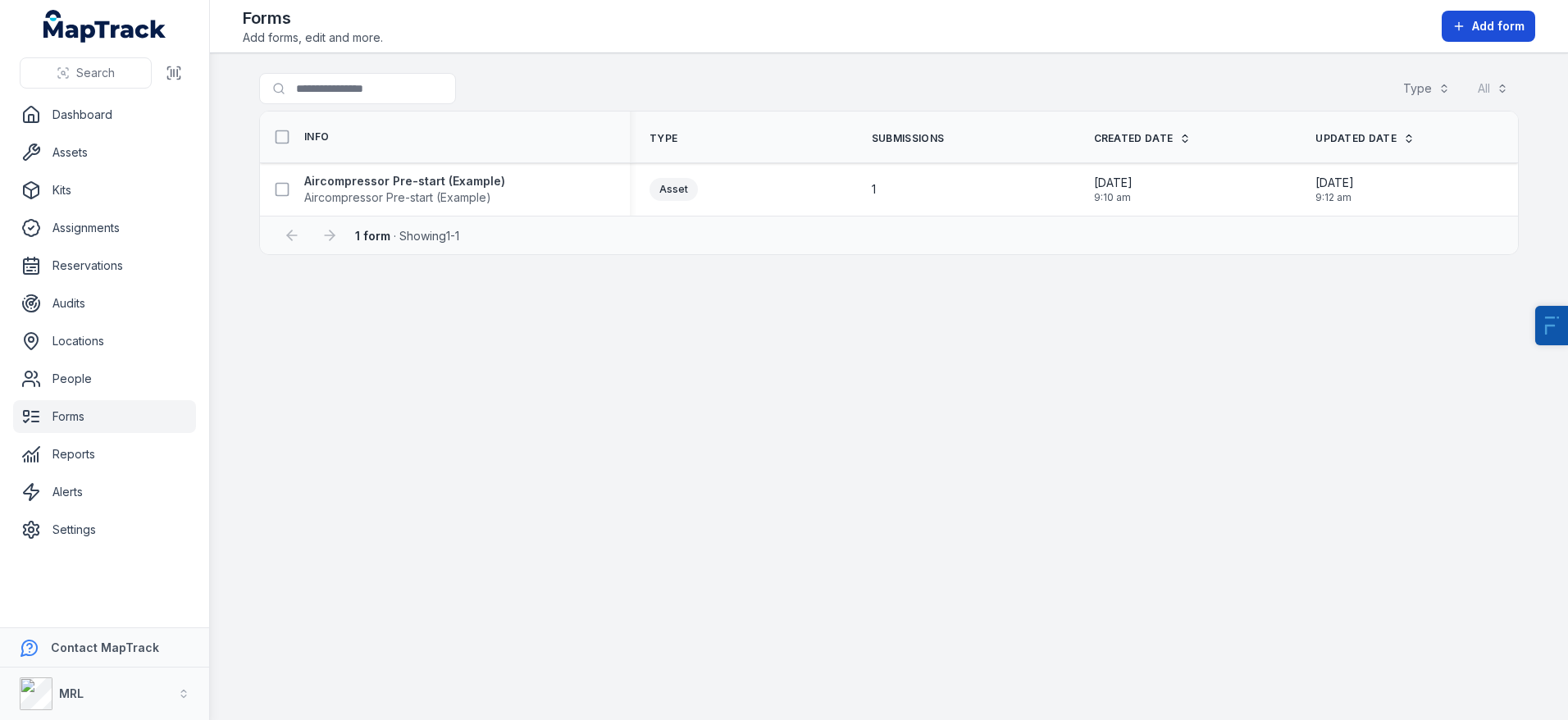
click at [1506, 32] on span "Add form" at bounding box center [1499, 26] width 53 height 16
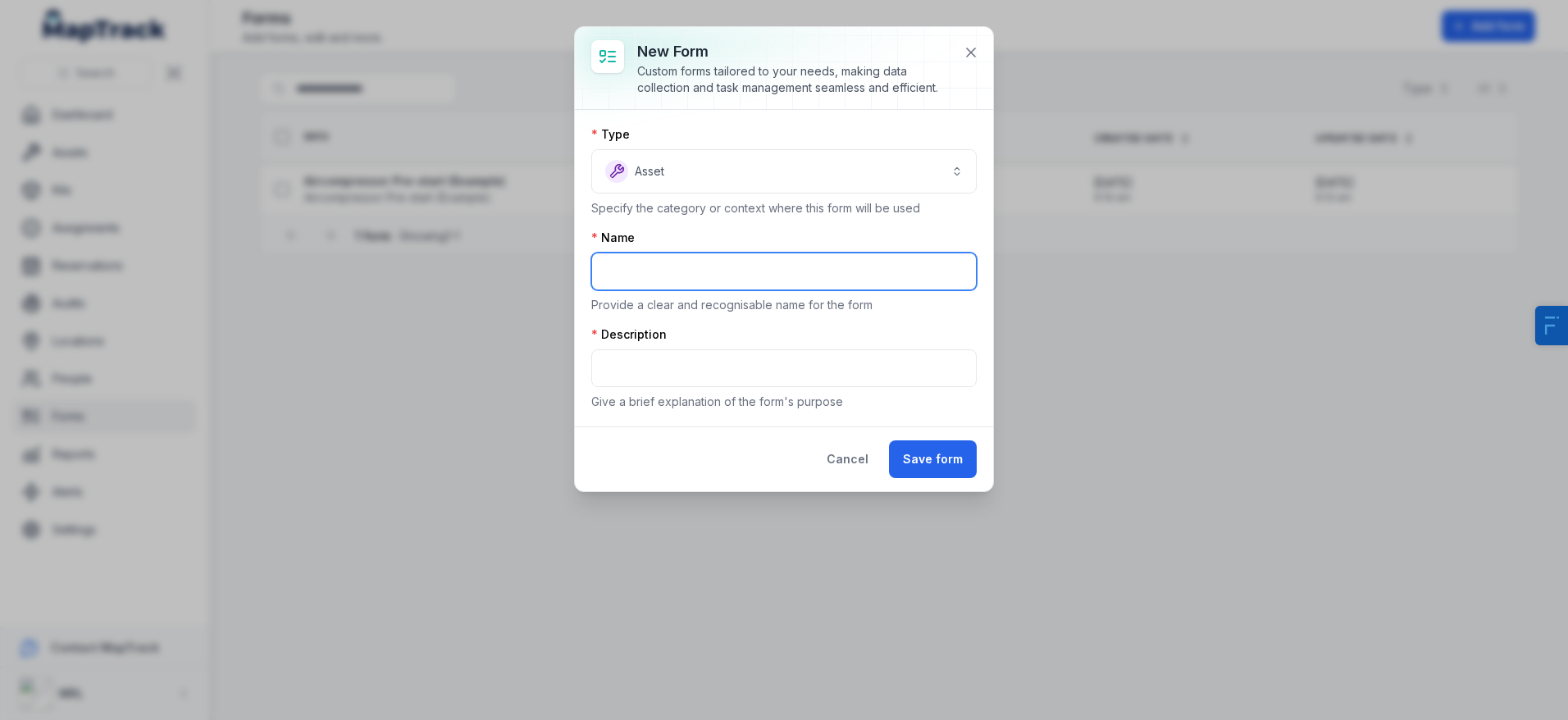
click at [682, 274] on input "text" at bounding box center [784, 272] width 385 height 38
type input "**********"
click at [668, 339] on div "Description" at bounding box center [784, 334] width 385 height 16
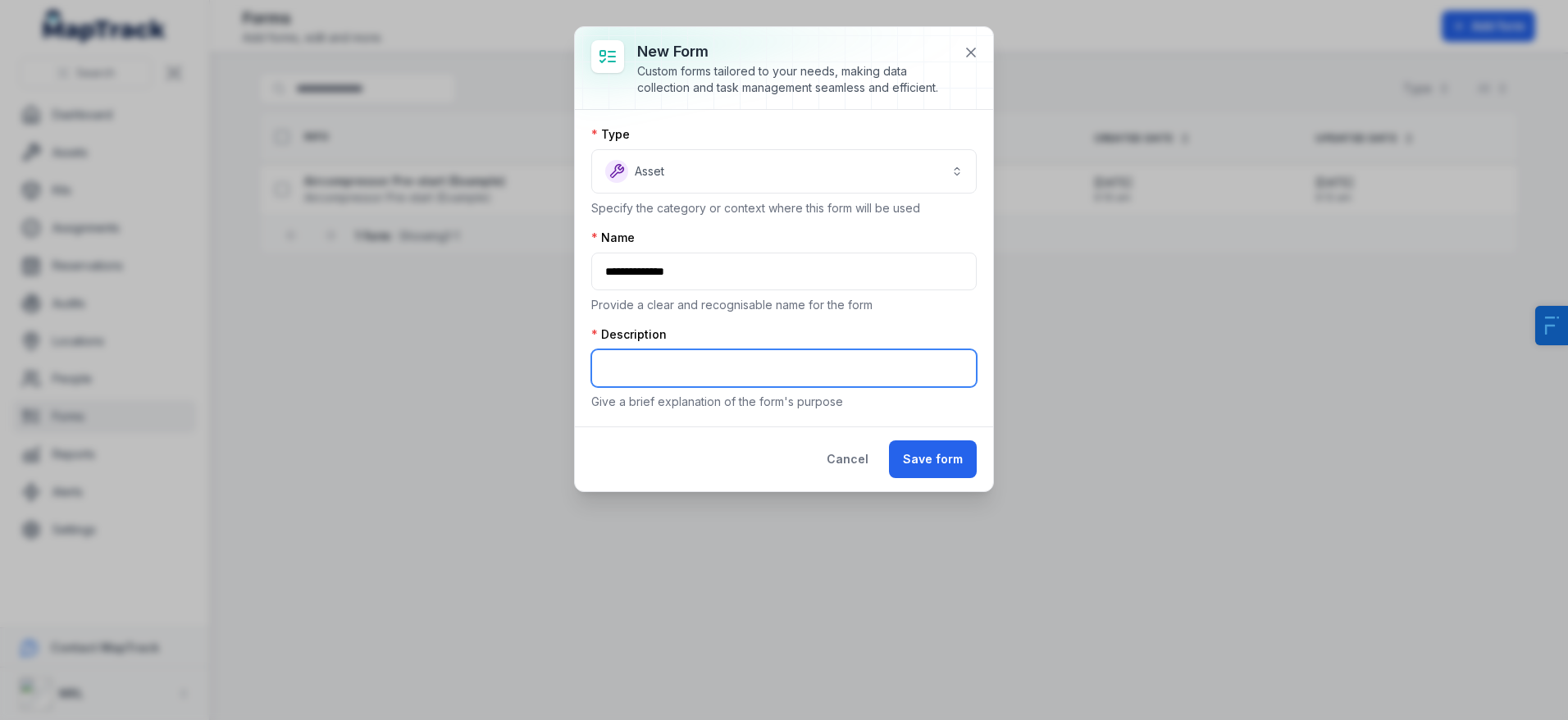
click at [695, 362] on input "text" at bounding box center [784, 368] width 385 height 38
type input "*"
type input "**********"
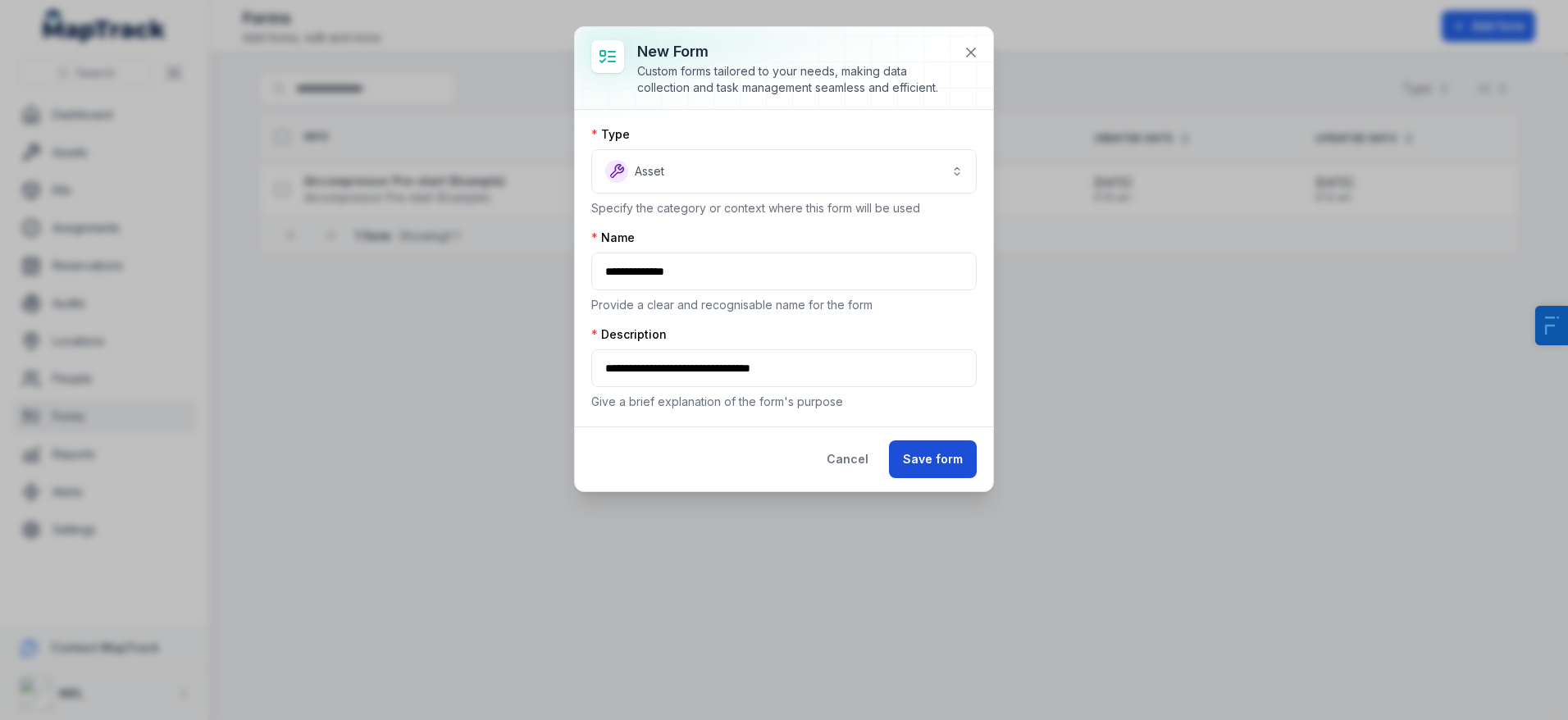
click at [925, 477] on button "Save form" at bounding box center [932, 460] width 88 height 38
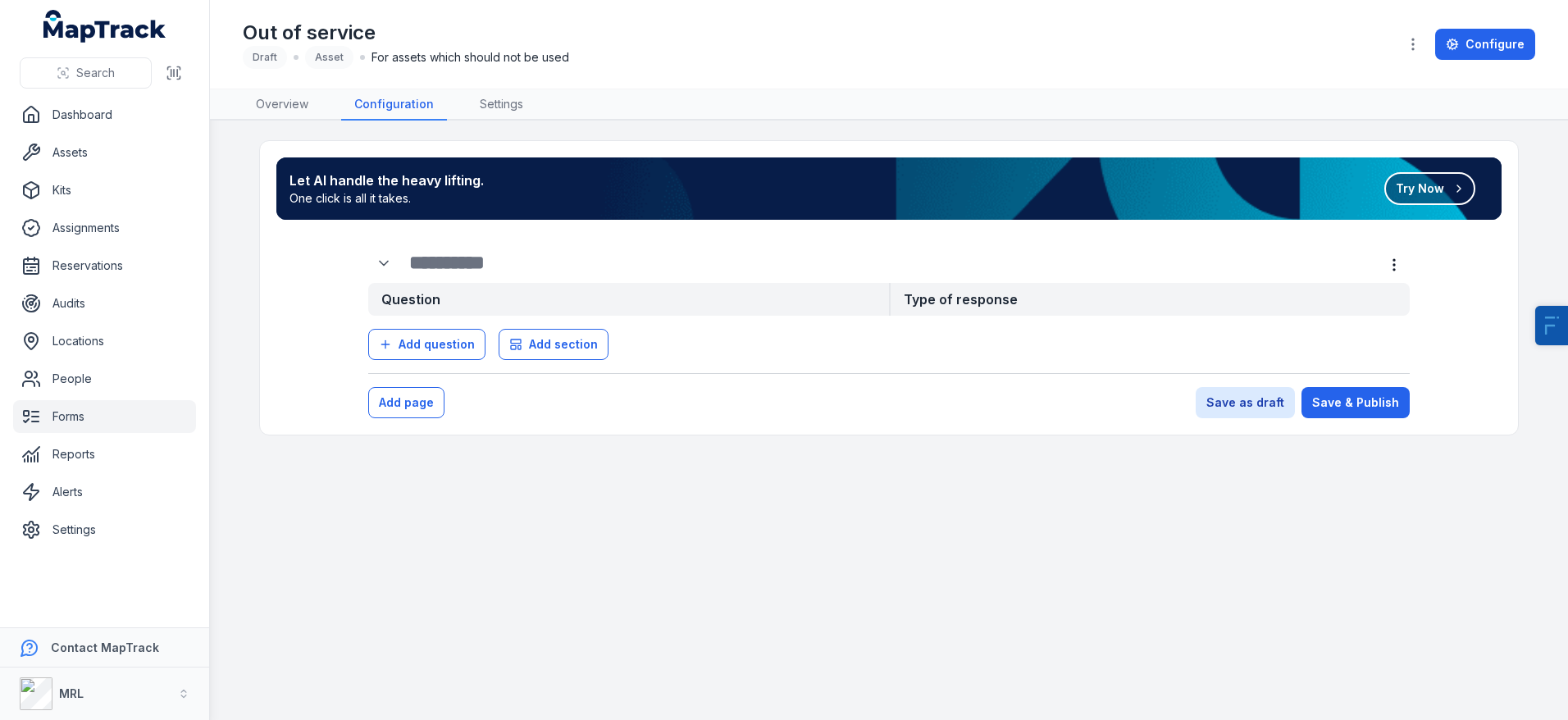
click at [1437, 186] on button "Try Now" at bounding box center [1430, 189] width 91 height 33
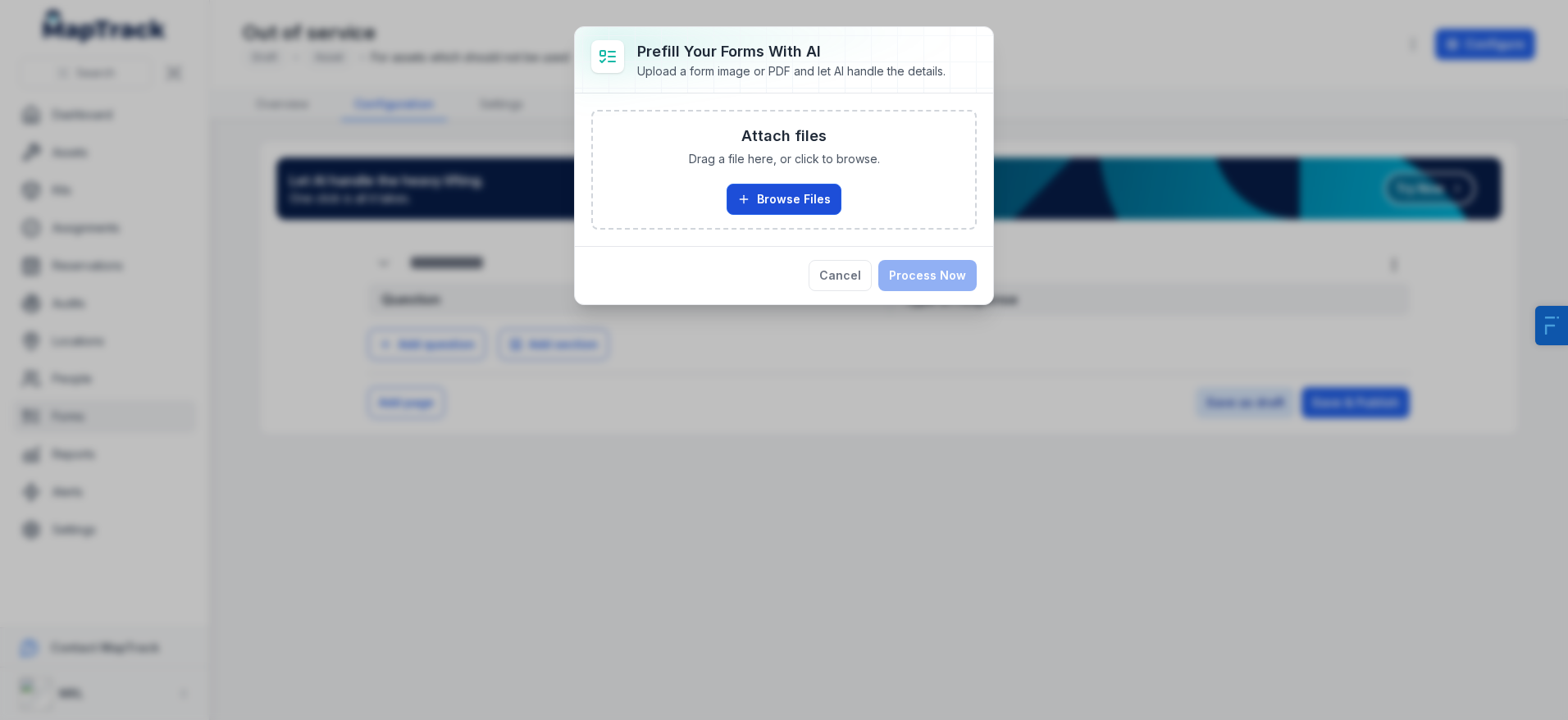
click at [769, 208] on button "Browse Files" at bounding box center [783, 199] width 114 height 31
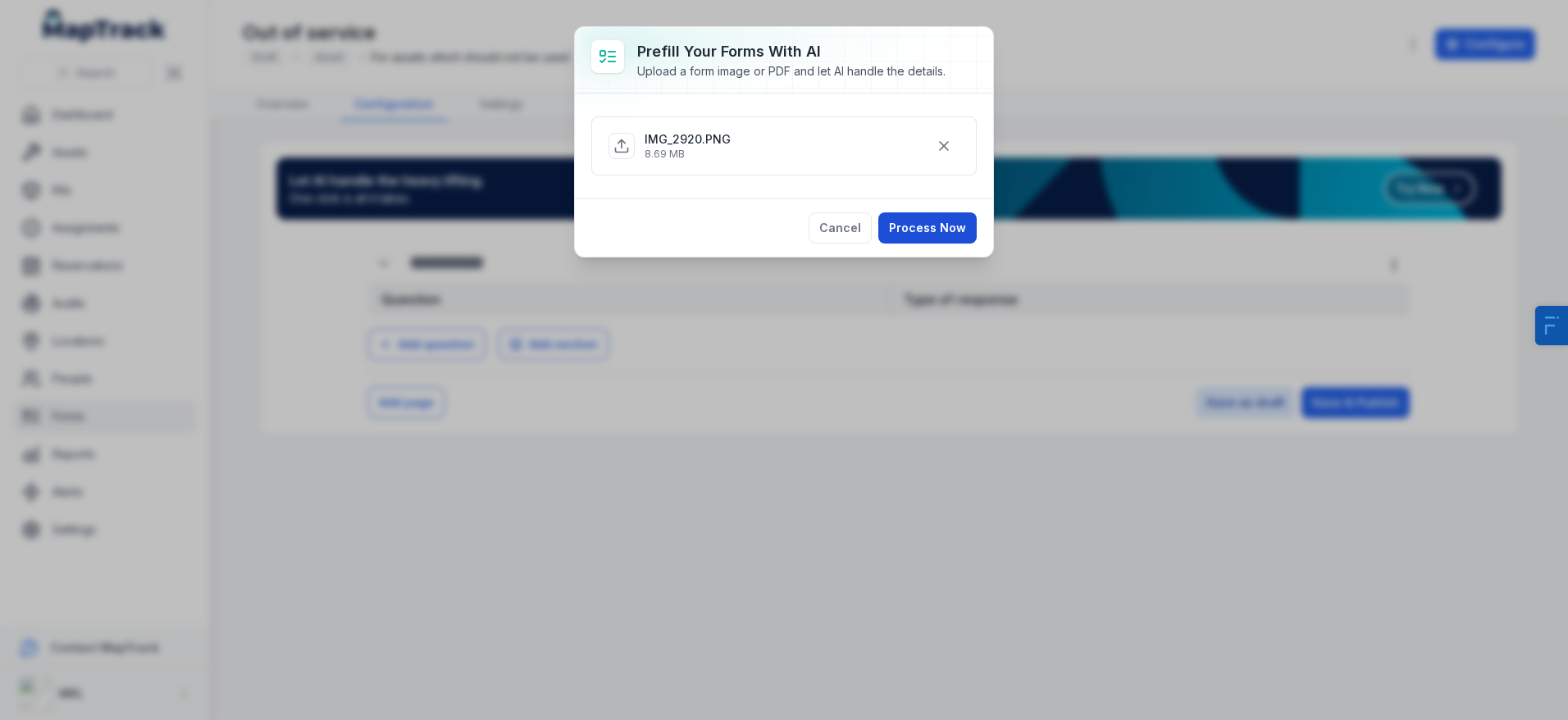
click at [928, 229] on button "Process Now" at bounding box center [928, 228] width 99 height 31
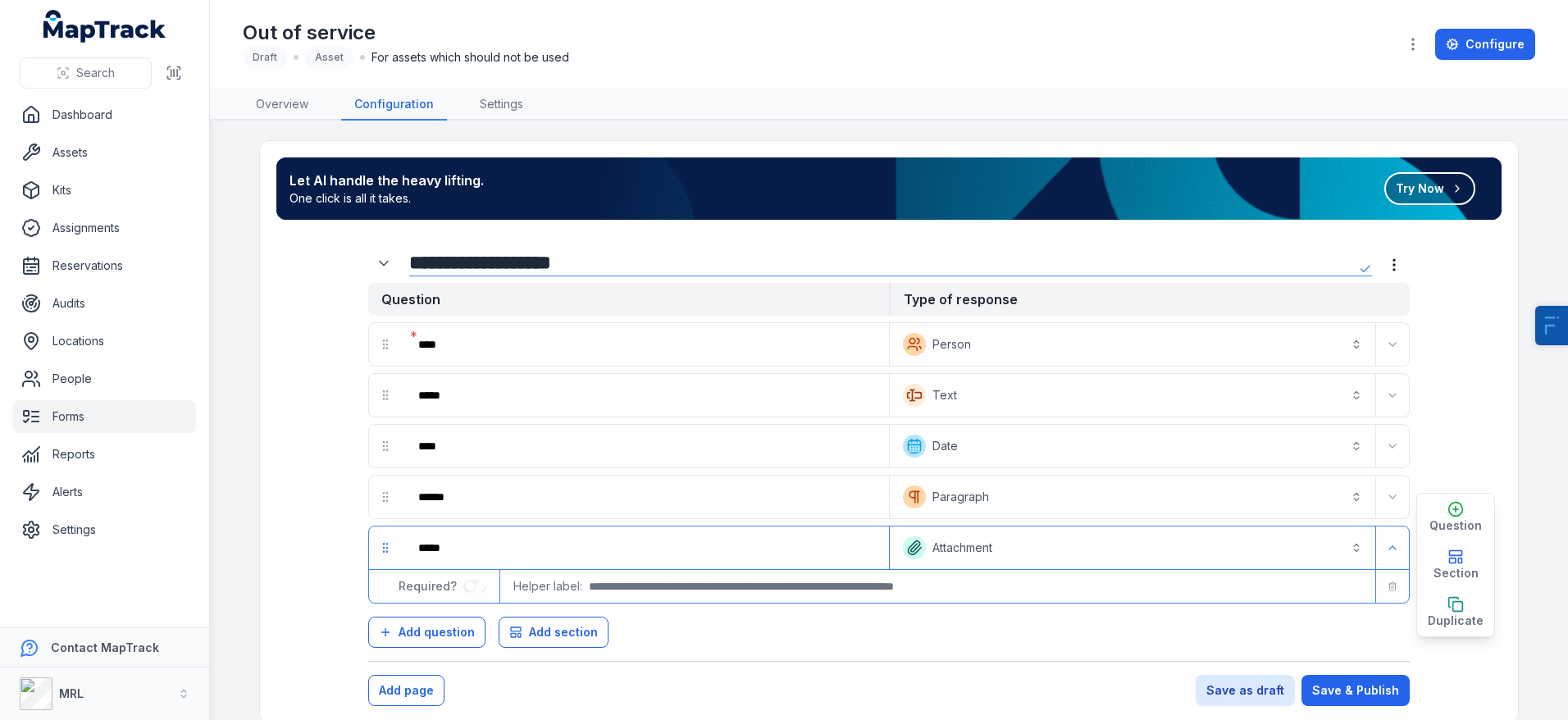
scroll to position [23, 0]
